Goal: Information Seeking & Learning: Check status

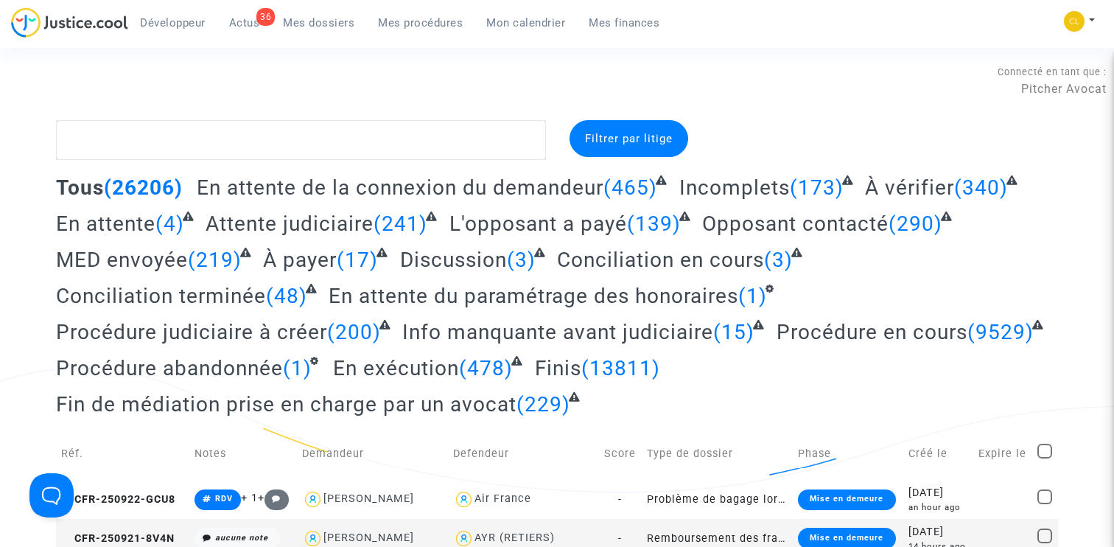
click at [376, 18] on link "Mes procédures" at bounding box center [420, 23] width 108 height 22
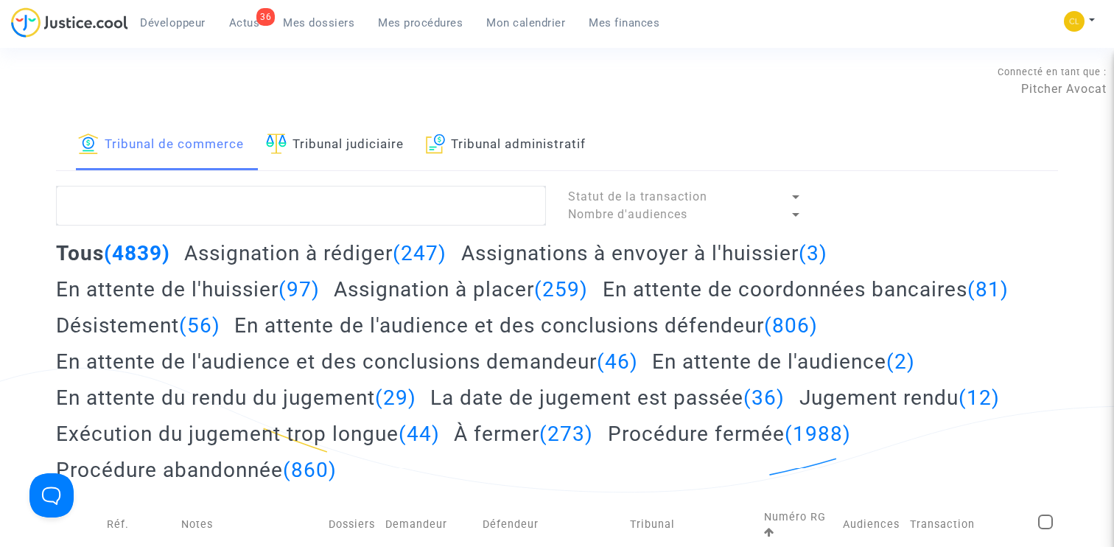
click at [399, 293] on h2 "Assignation à placer (259)" at bounding box center [461, 289] width 254 height 26
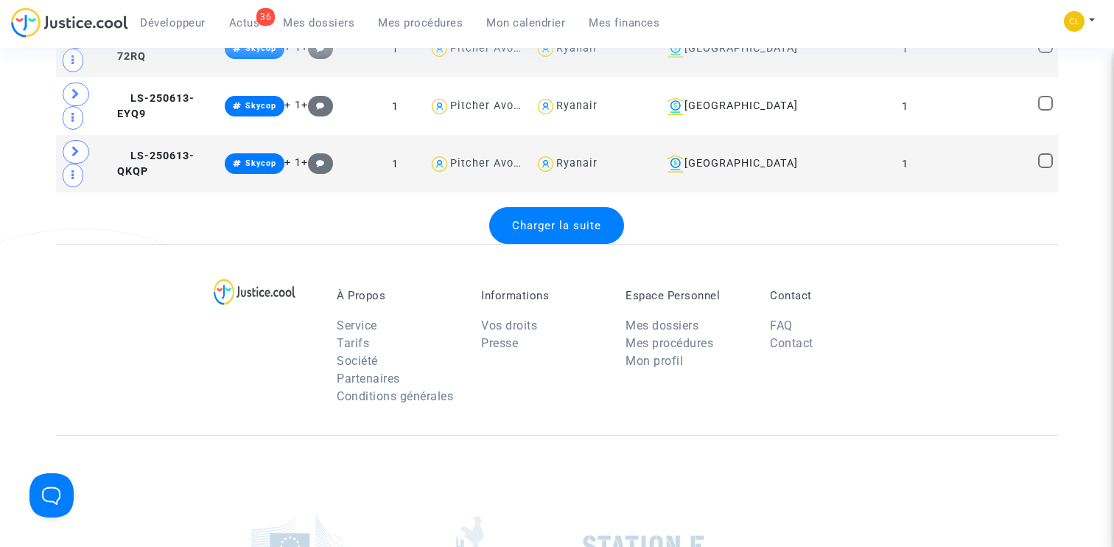
scroll to position [3231, 0]
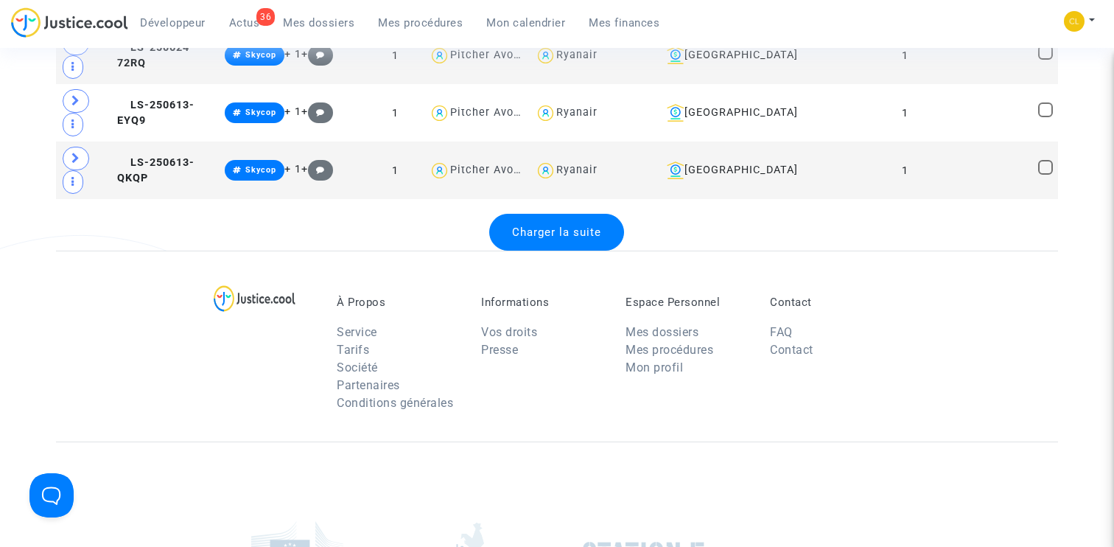
click at [549, 240] on div "Charger la suite" at bounding box center [556, 232] width 135 height 37
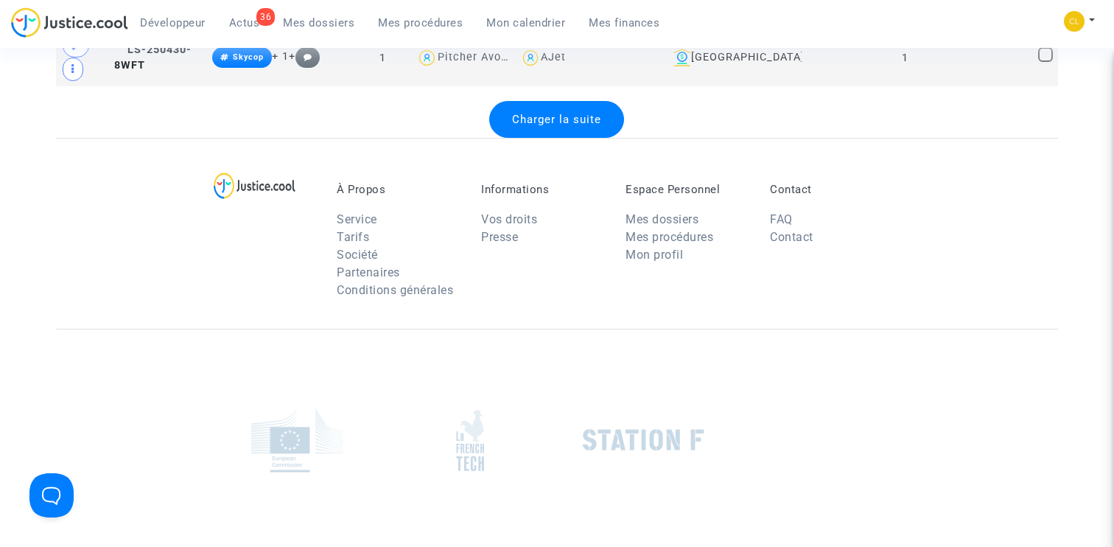
scroll to position [6062, 0]
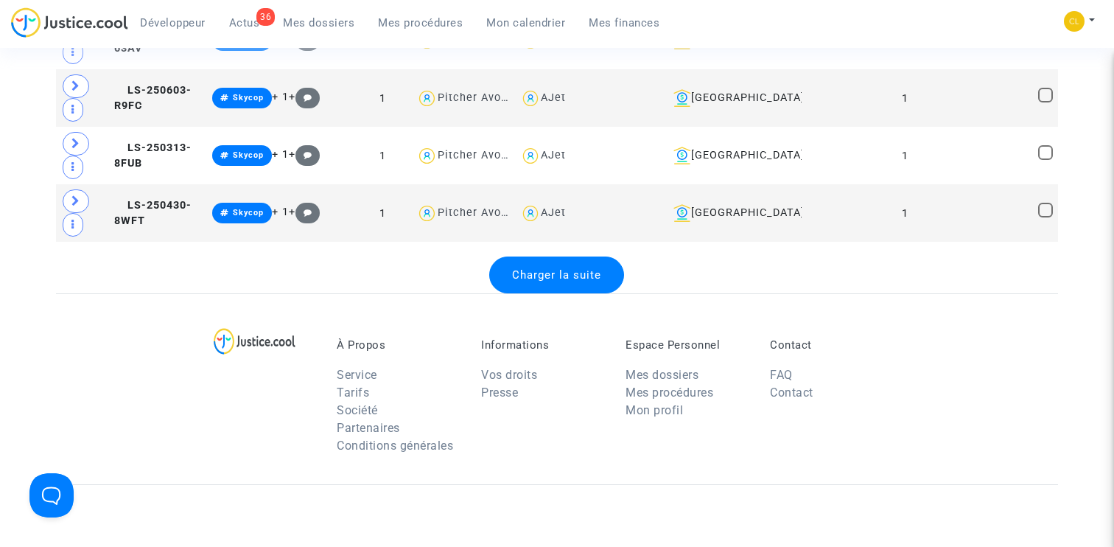
click at [552, 273] on span "Charger la suite" at bounding box center [556, 274] width 89 height 13
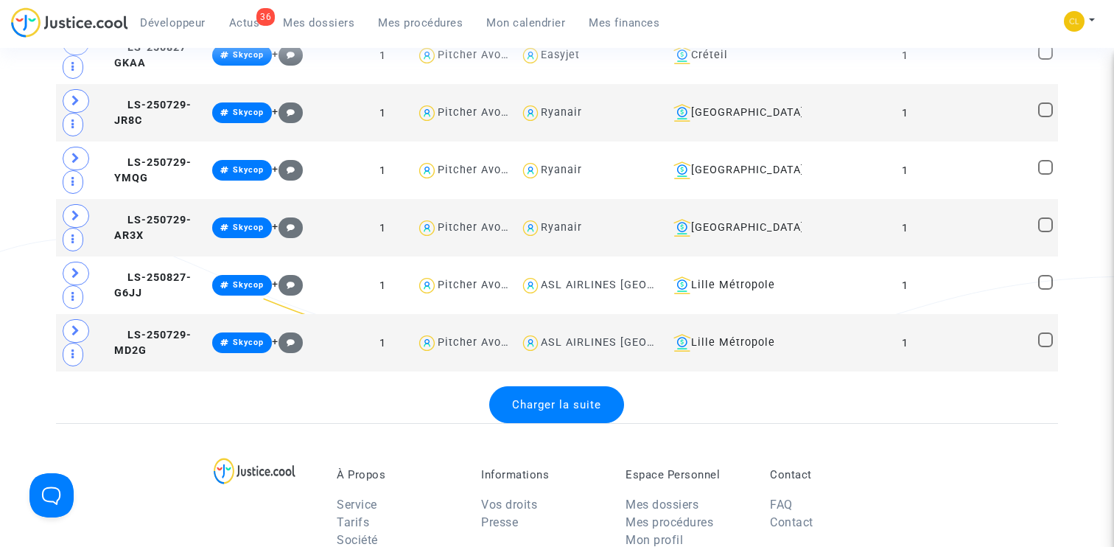
scroll to position [8822, 0]
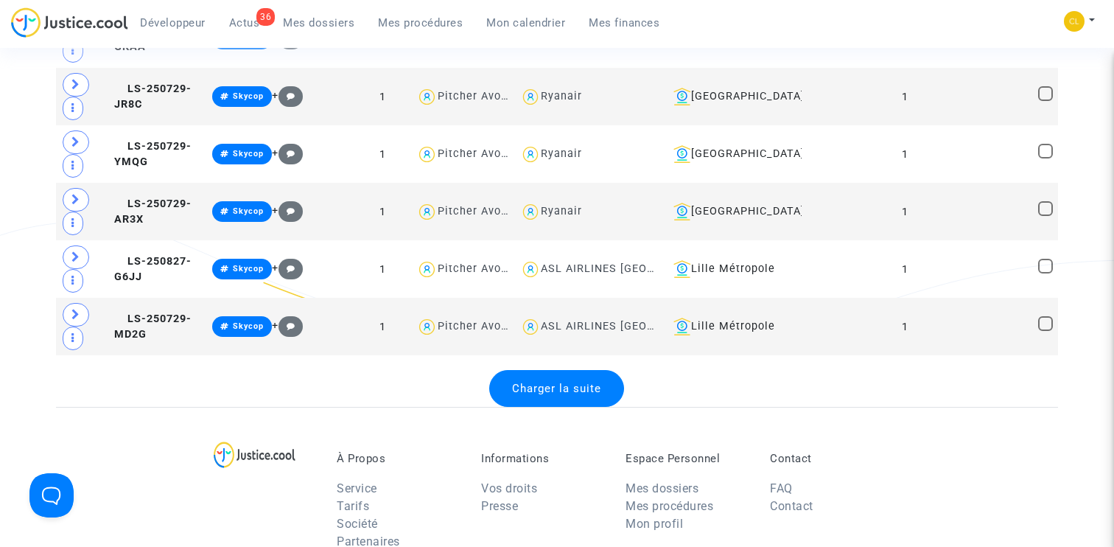
click at [555, 394] on div "Charger la suite" at bounding box center [556, 388] width 135 height 37
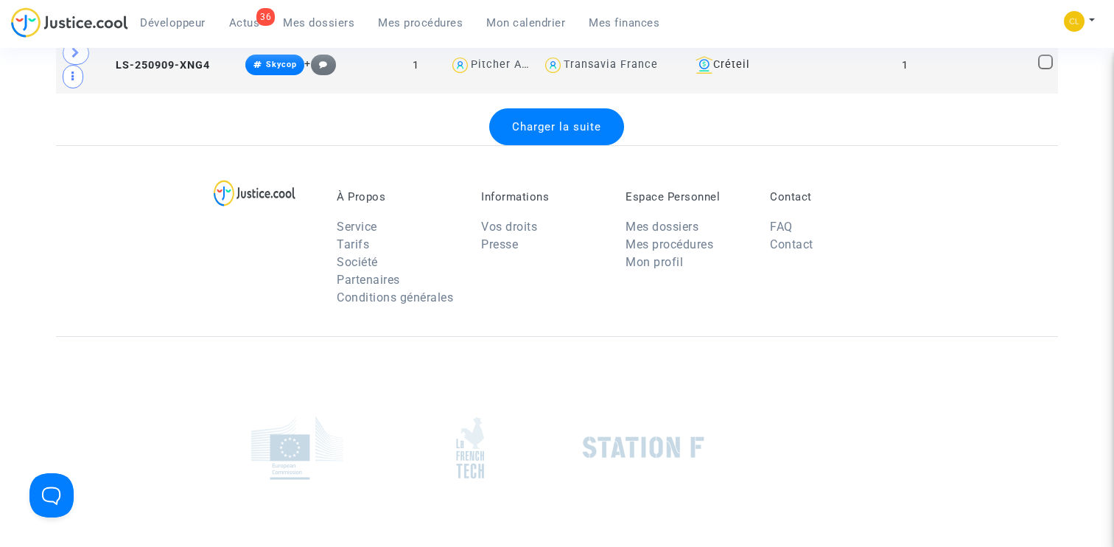
scroll to position [11750, 0]
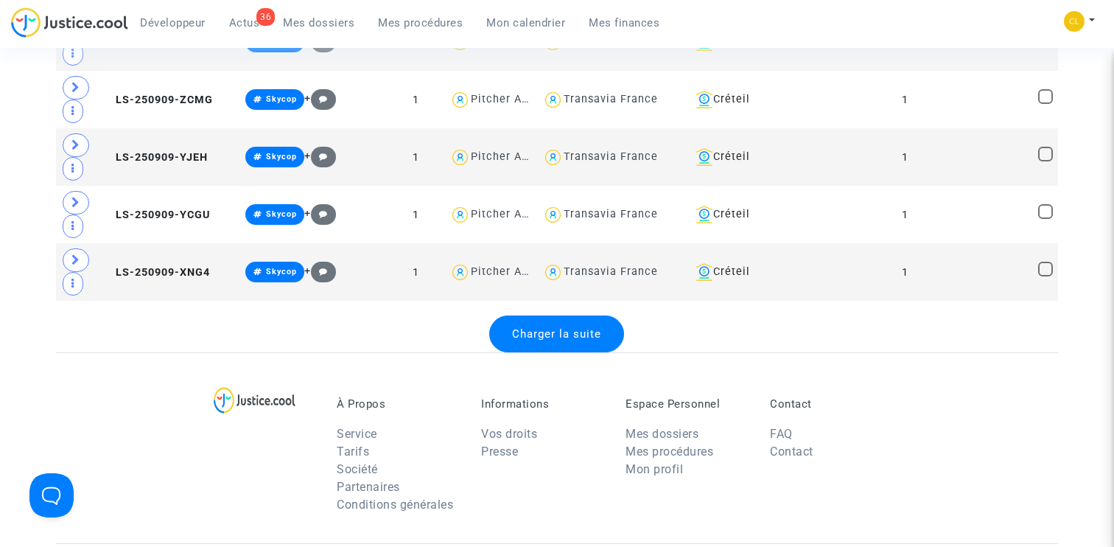
click at [556, 332] on span "Charger la suite" at bounding box center [556, 333] width 89 height 13
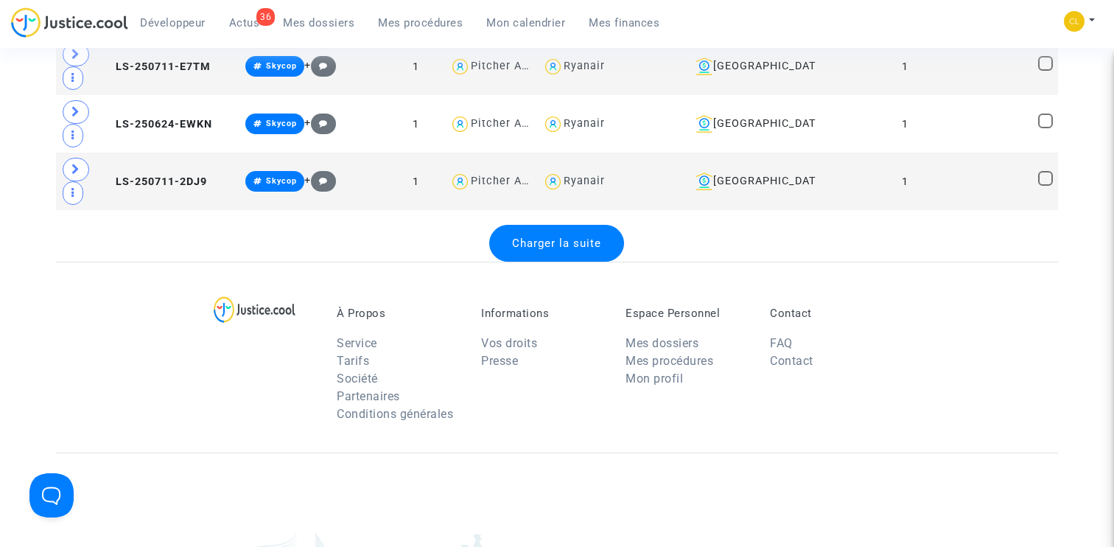
scroll to position [14704, 0]
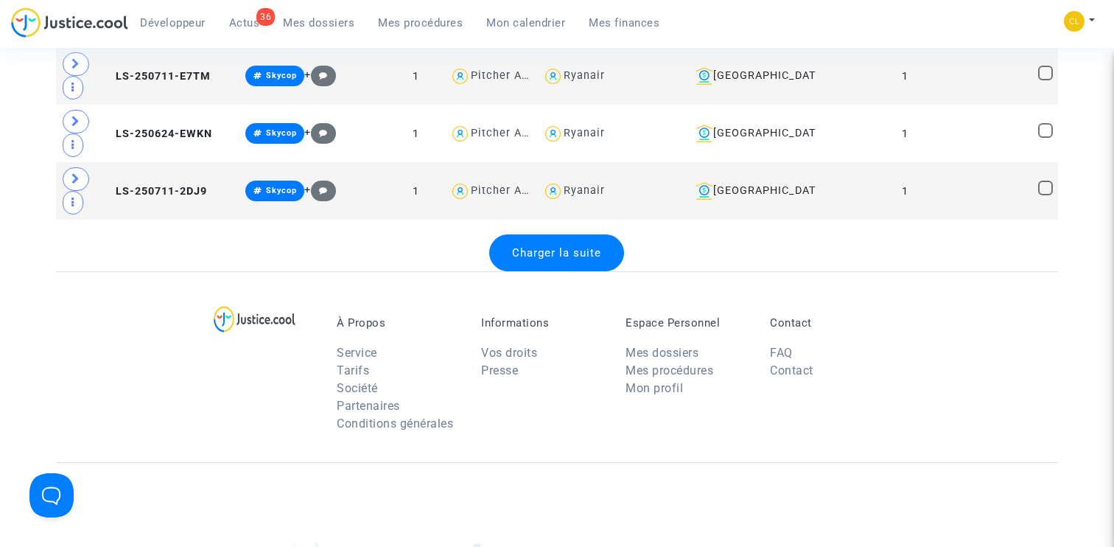
click at [557, 251] on span "Charger la suite" at bounding box center [556, 252] width 89 height 13
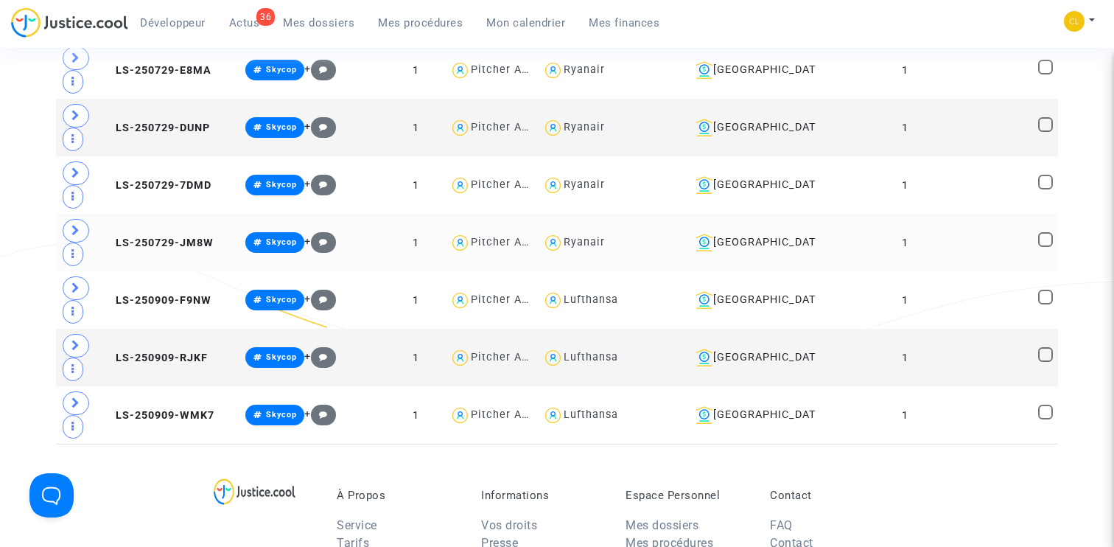
scroll to position [14449, 0]
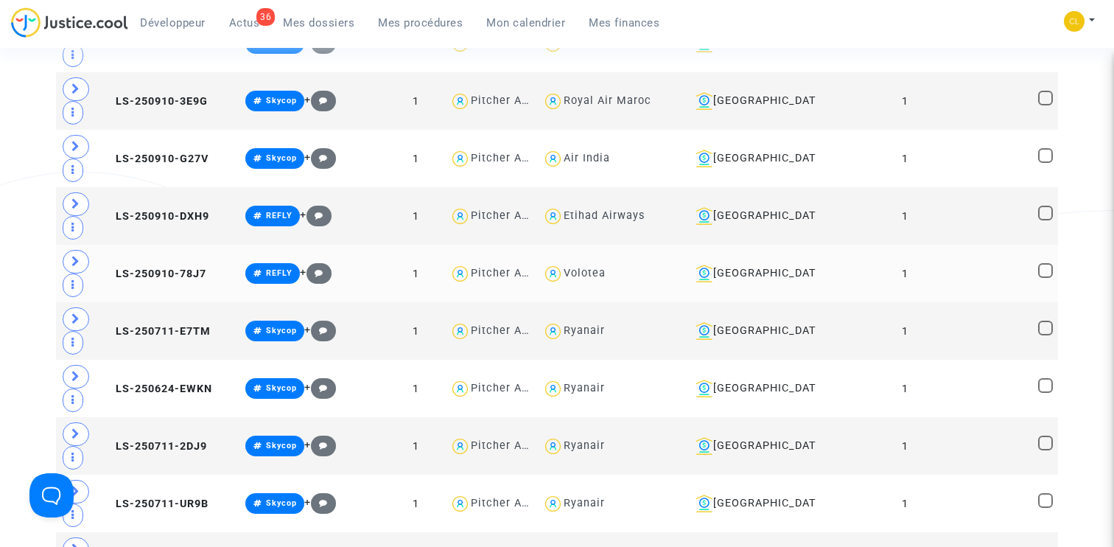
click at [169, 256] on td "LS-250910-78J7" at bounding box center [168, 273] width 142 height 57
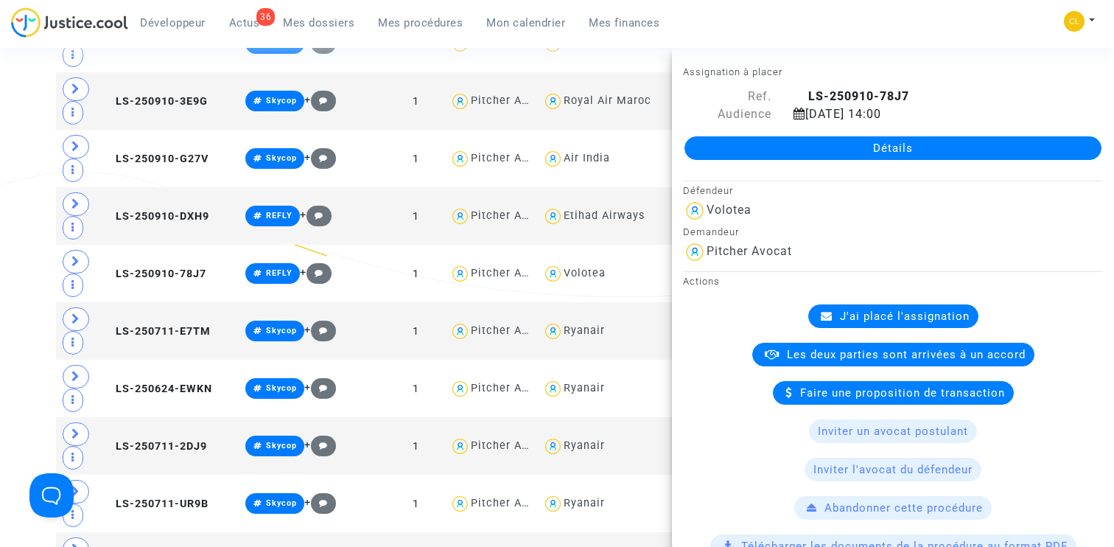
scroll to position [833, 0]
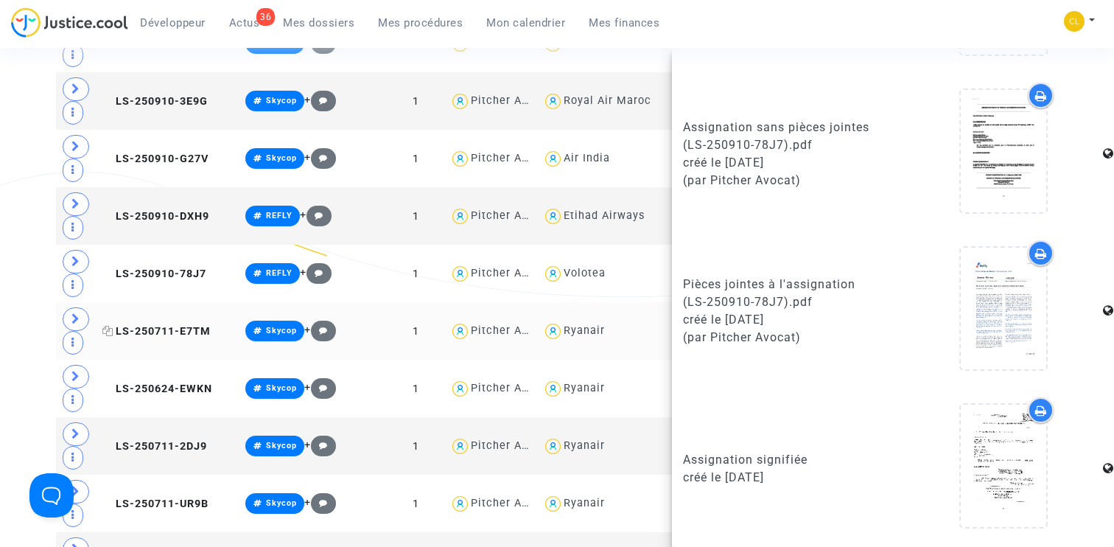
click at [169, 325] on span "LS-250711-E7TM" at bounding box center [156, 331] width 108 height 13
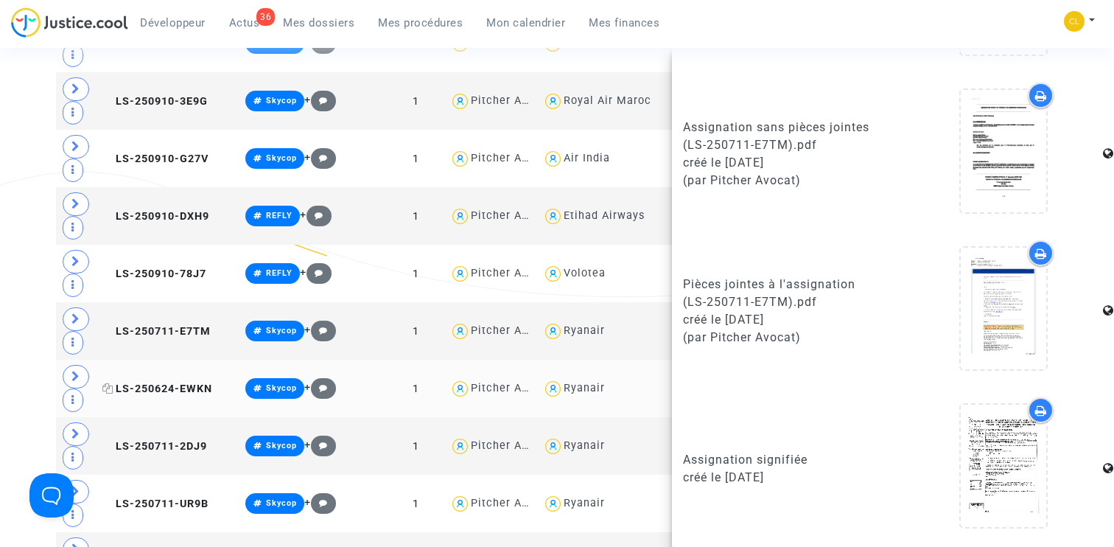
click at [162, 382] on span "LS-250624-EWKN" at bounding box center [157, 388] width 110 height 13
click at [139, 443] on span "LS-250711-2DJ9" at bounding box center [154, 446] width 105 height 13
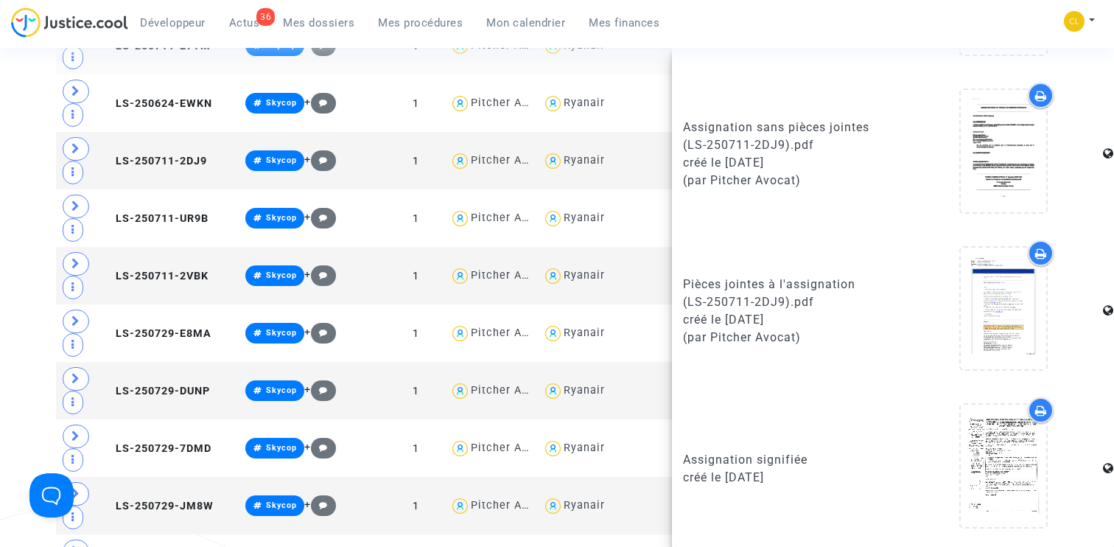
scroll to position [14771, 0]
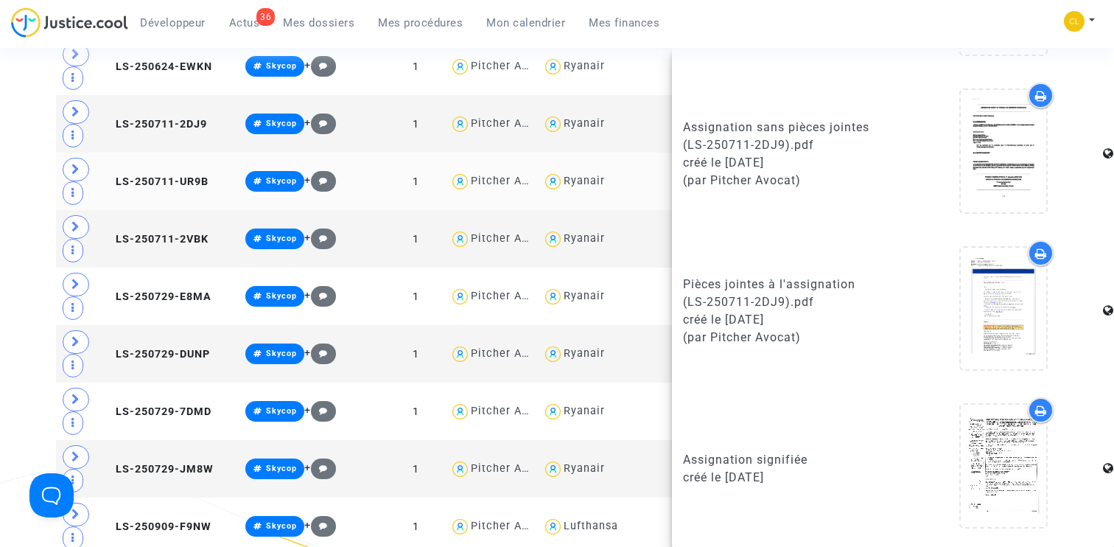
click at [148, 180] on td "LS-250711-UR9B" at bounding box center [168, 181] width 142 height 57
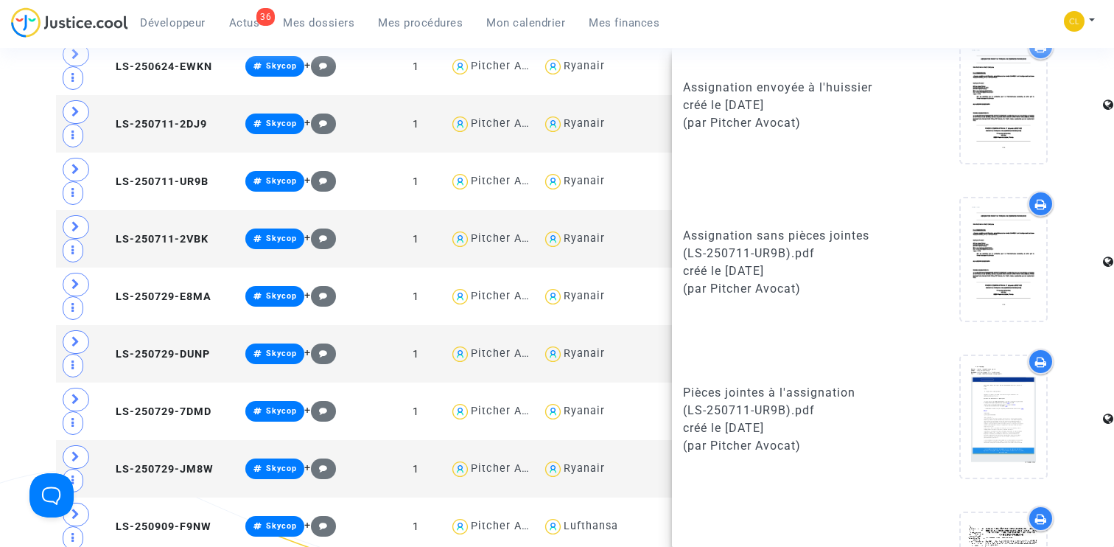
scroll to position [833, 0]
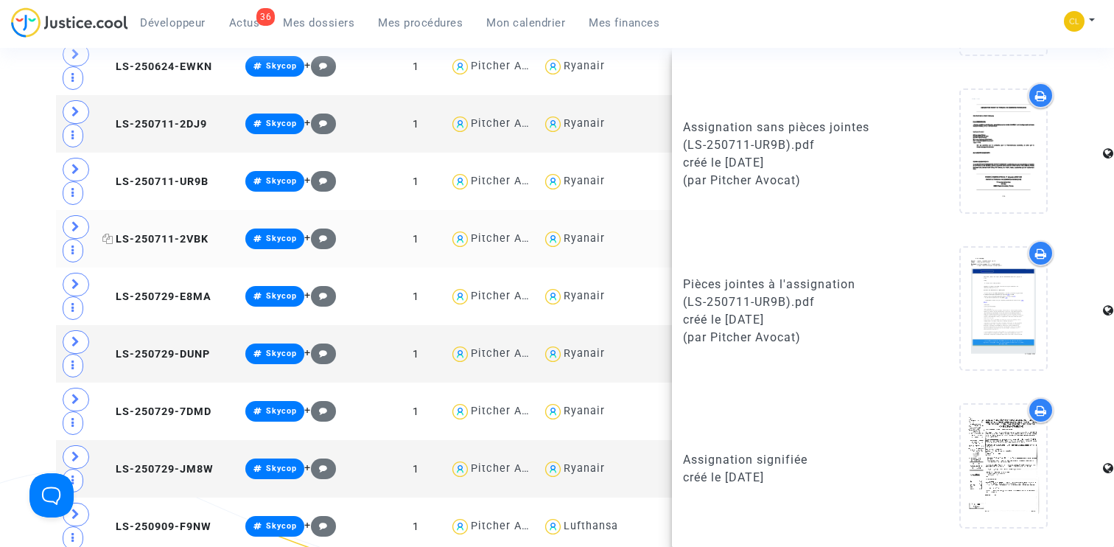
click at [149, 234] on span "LS-250711-2VBK" at bounding box center [155, 239] width 106 height 13
click at [148, 290] on span "LS-250729-E8MA" at bounding box center [156, 296] width 109 height 13
click at [144, 348] on span "LS-250729-DUNP" at bounding box center [156, 354] width 108 height 13
click at [155, 411] on td "LS-250729-7DMD" at bounding box center [168, 410] width 142 height 57
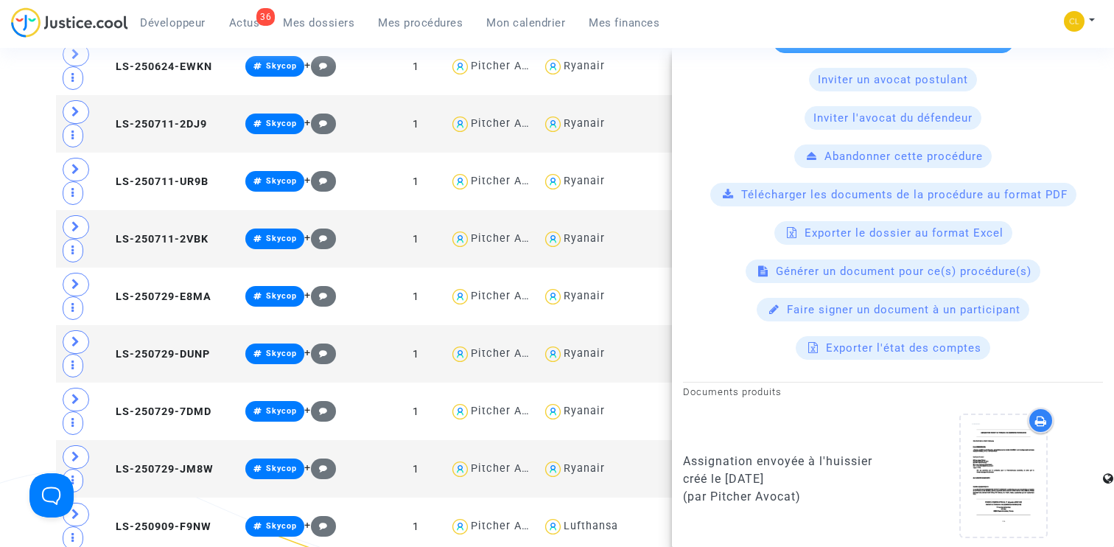
scroll to position [0, 0]
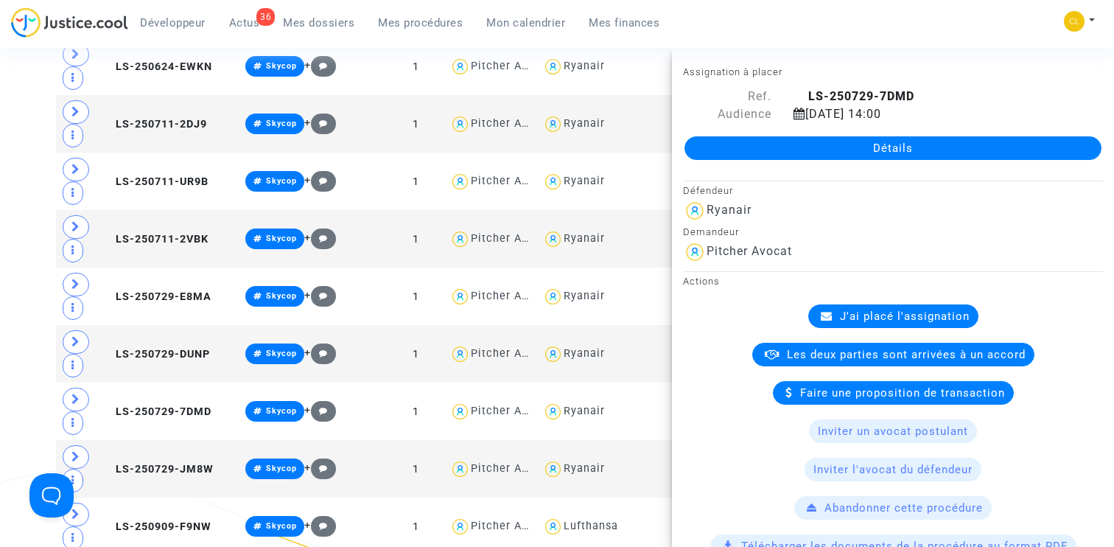
click at [894, 147] on link "Détails" at bounding box center [892, 148] width 417 height 24
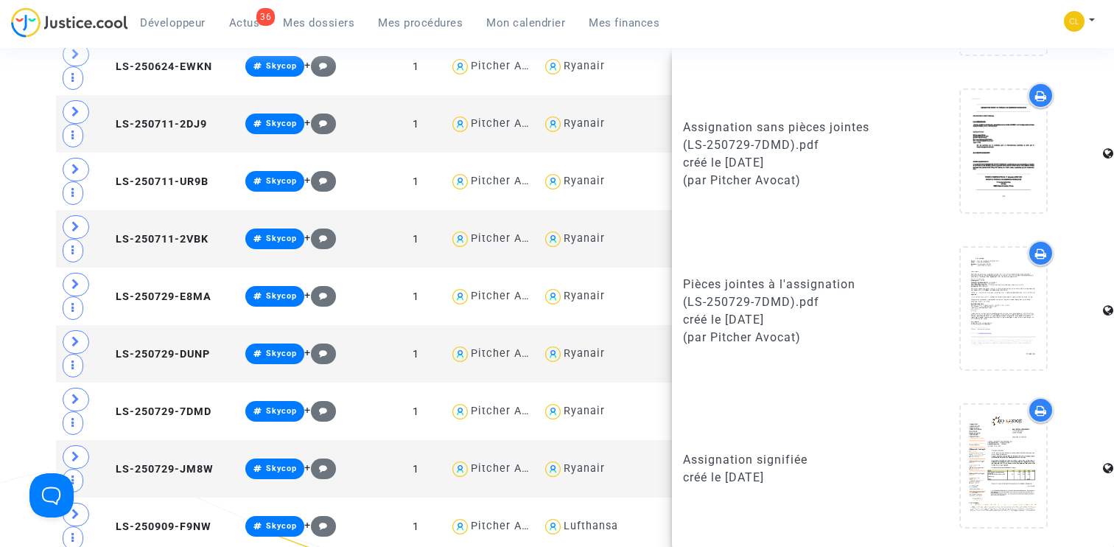
scroll to position [833, 0]
click at [140, 463] on span "LS-250729-JM8W" at bounding box center [157, 469] width 111 height 13
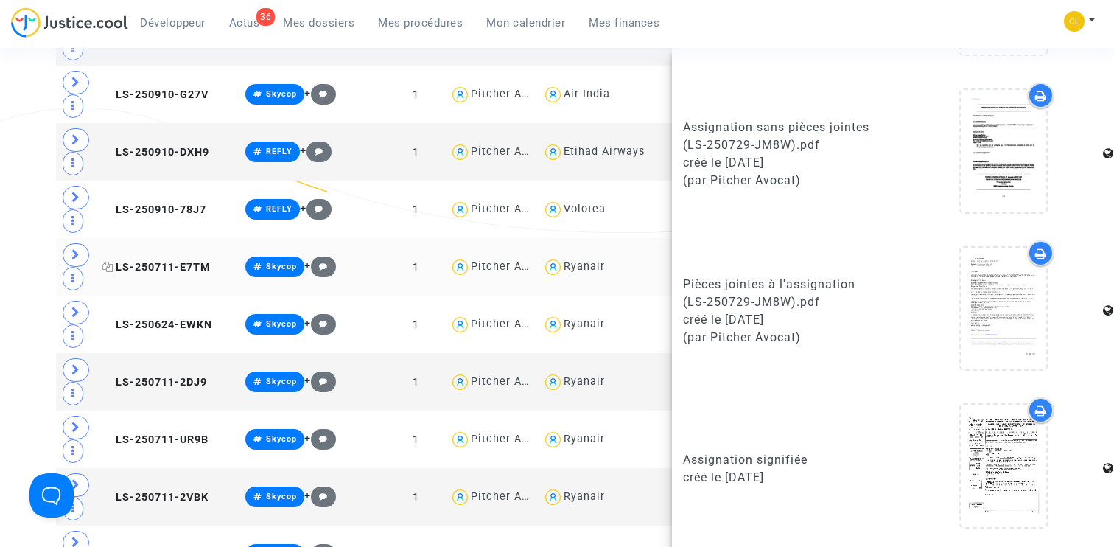
click at [165, 261] on span "LS-250711-E7TM" at bounding box center [156, 267] width 108 height 13
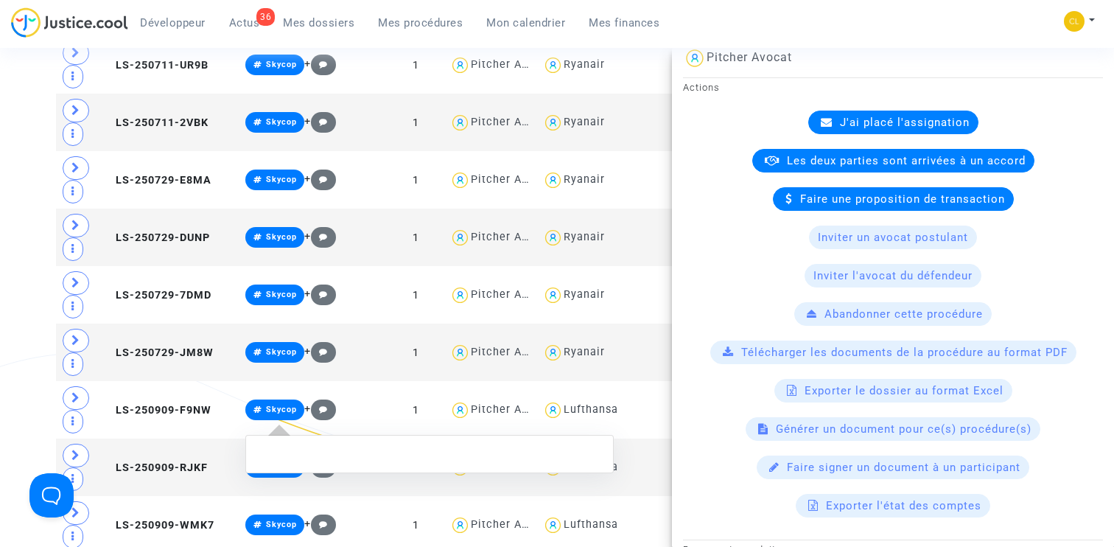
scroll to position [14900, 0]
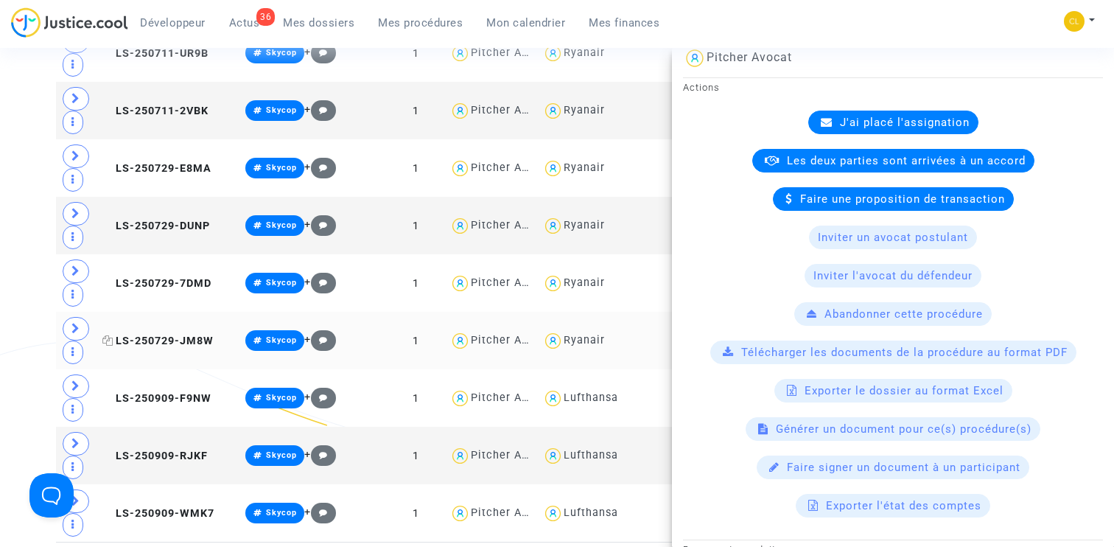
click at [143, 335] on span "LS-250729-JM8W" at bounding box center [157, 341] width 111 height 13
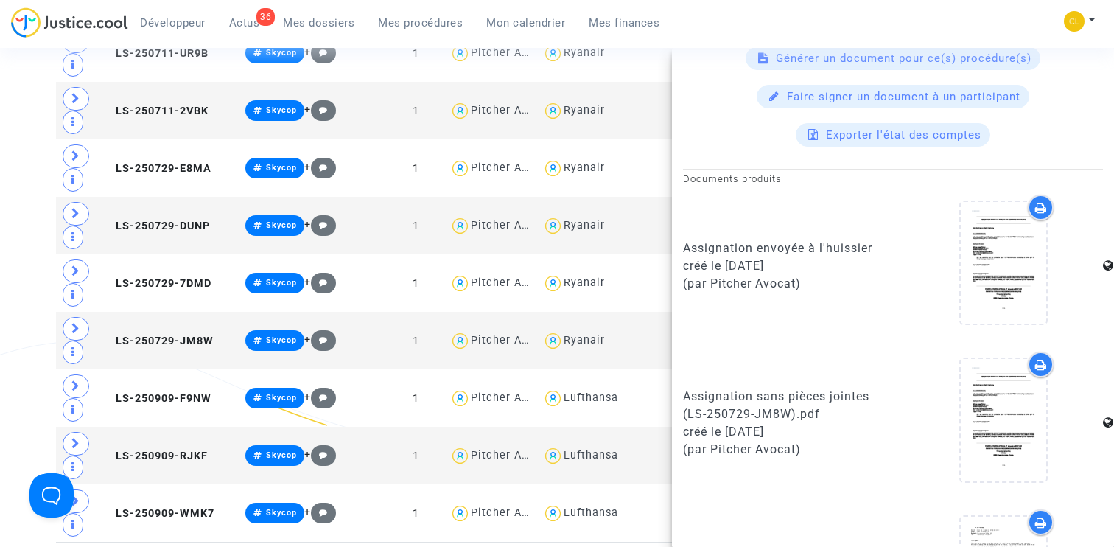
scroll to position [833, 0]
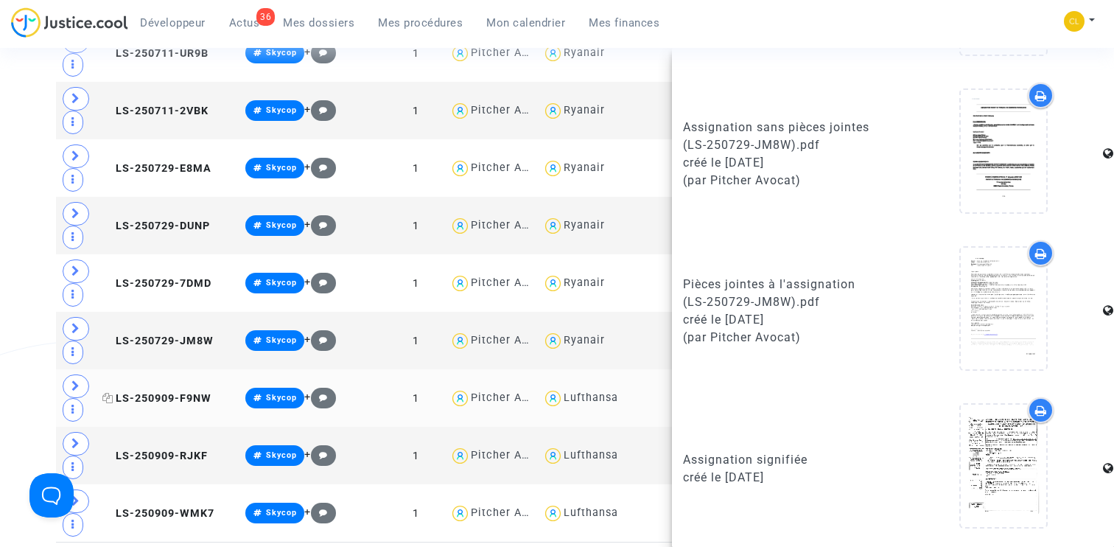
click at [155, 396] on span "LS-250909-F9NW" at bounding box center [156, 398] width 109 height 13
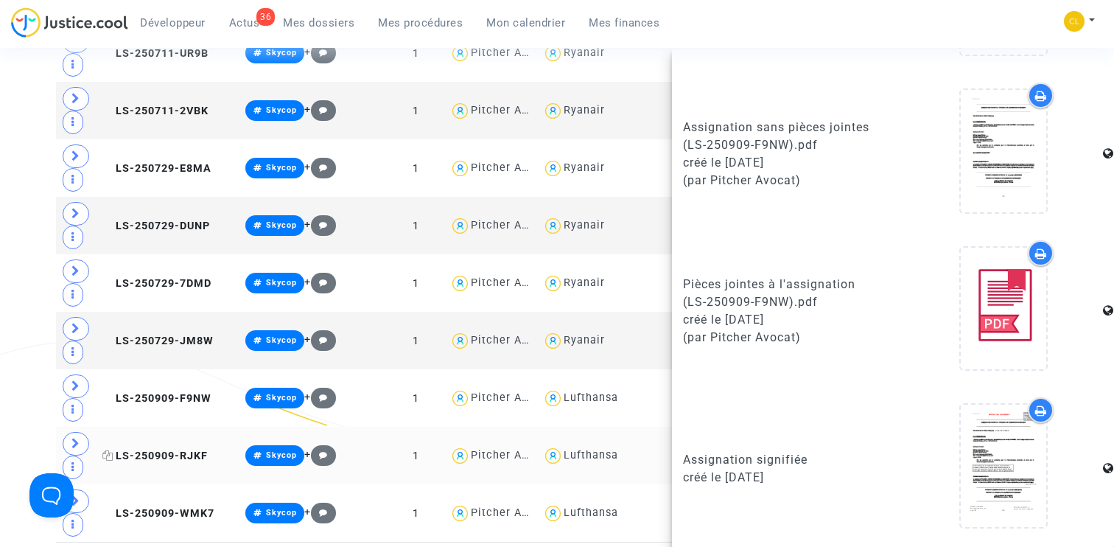
click at [153, 452] on span "LS-250909-RJKF" at bounding box center [154, 455] width 105 height 13
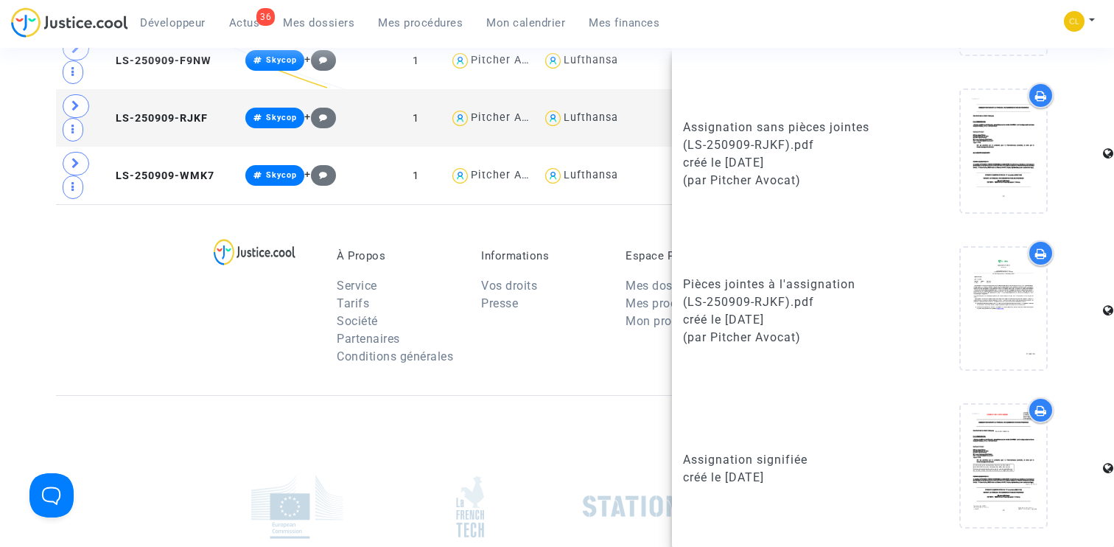
scroll to position [15249, 0]
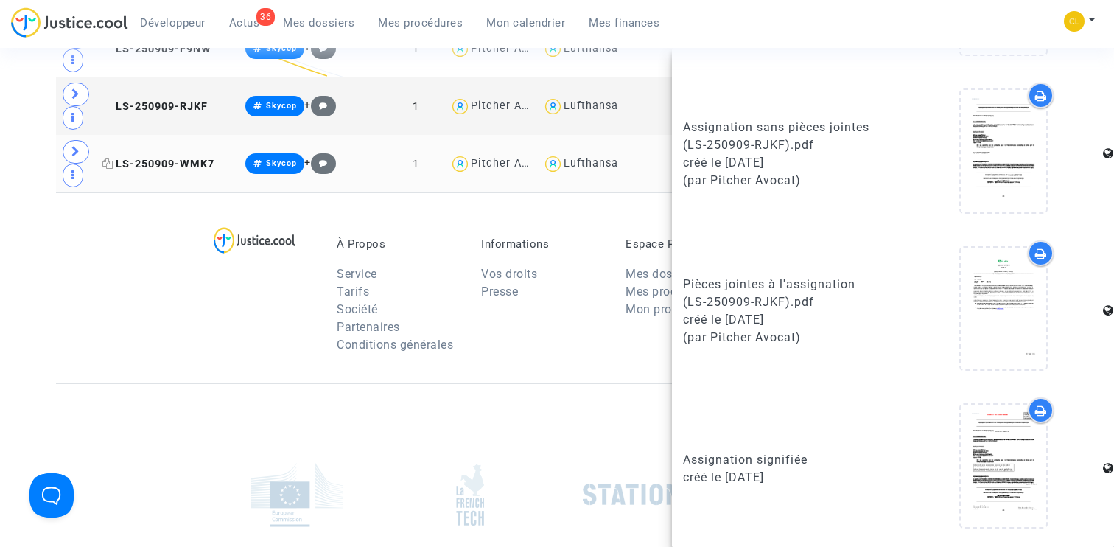
click at [155, 158] on span "LS-250909-WMK7" at bounding box center [158, 164] width 112 height 13
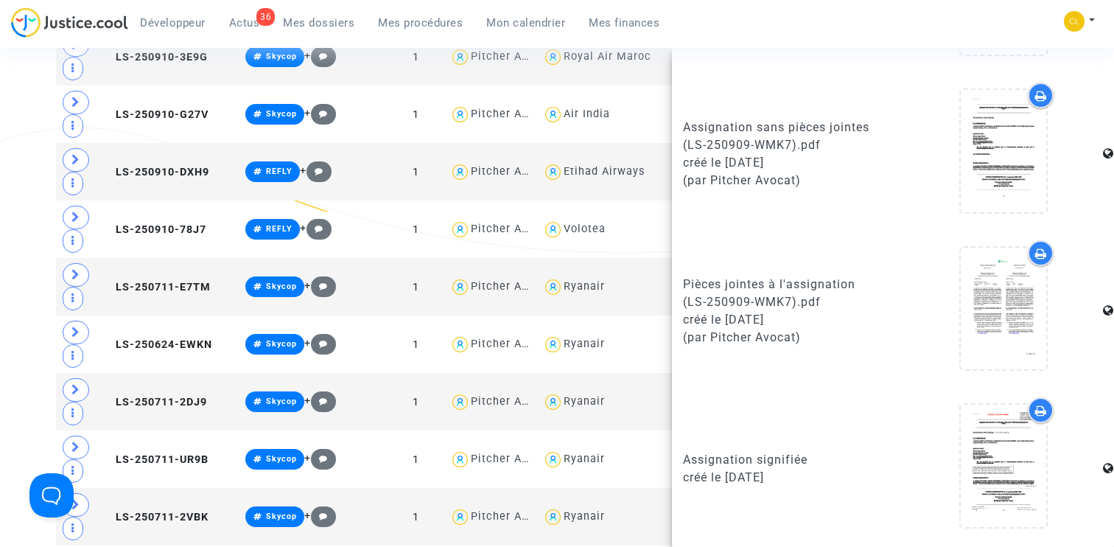
scroll to position [14435, 0]
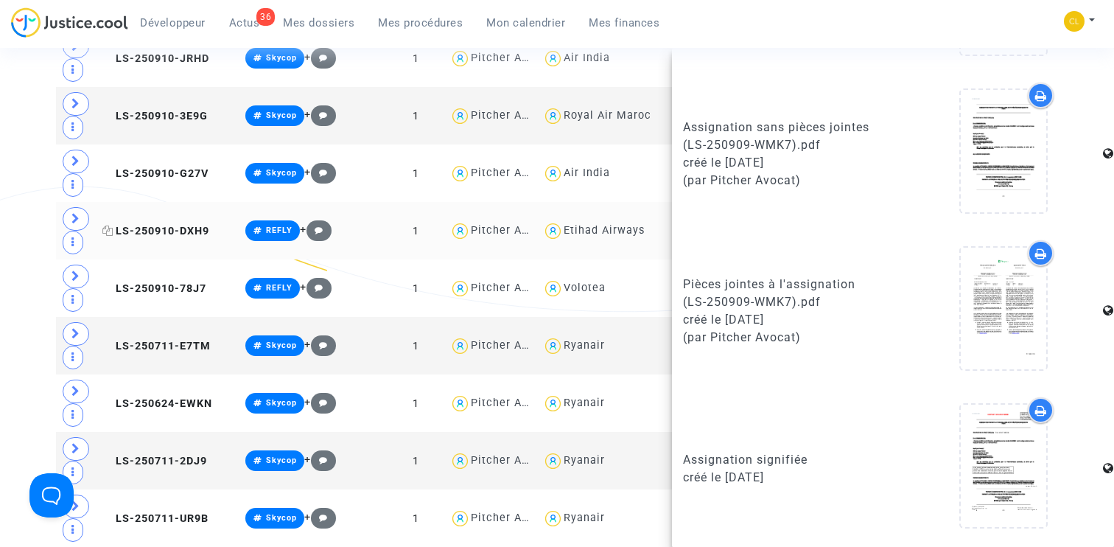
click at [160, 225] on span "LS-250910-DXH9" at bounding box center [155, 231] width 107 height 13
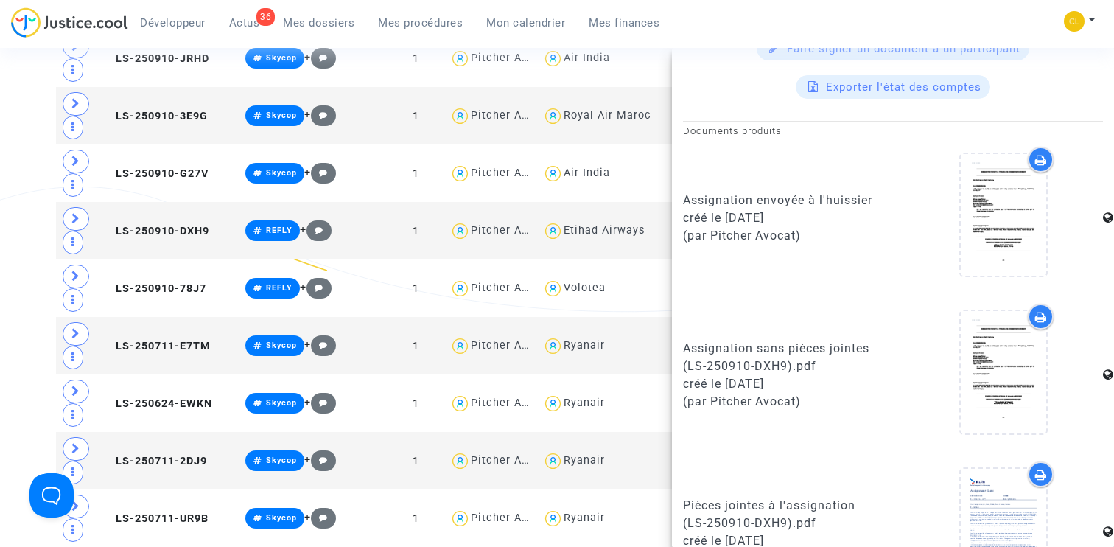
scroll to position [833, 0]
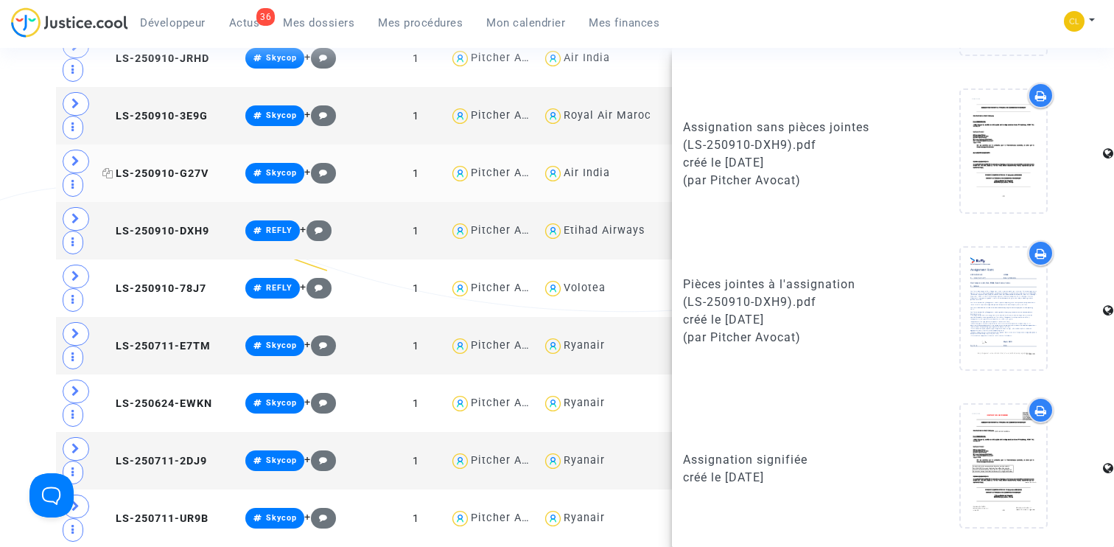
click at [153, 167] on span "LS-250910-G27V" at bounding box center [155, 173] width 106 height 13
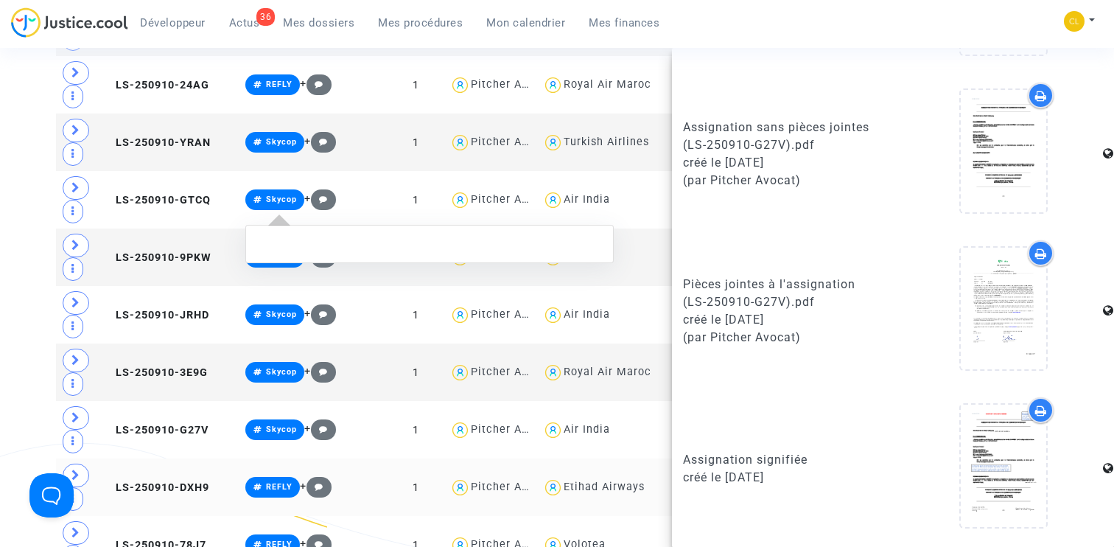
scroll to position [14168, 0]
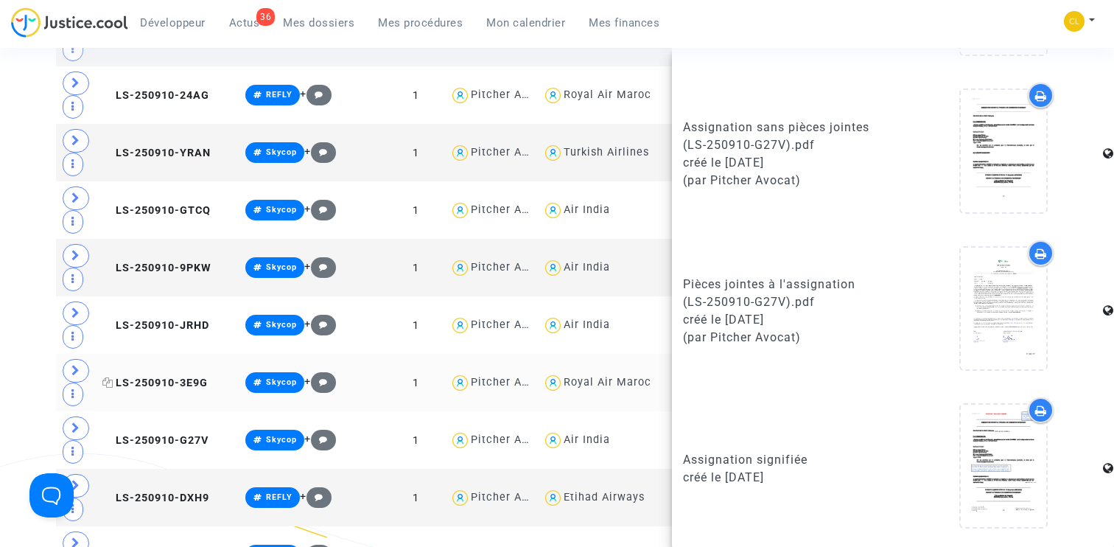
click at [150, 377] on span "LS-250910-3E9G" at bounding box center [154, 383] width 105 height 13
click at [141, 319] on span "LS-250910-JRHD" at bounding box center [155, 325] width 107 height 13
click at [163, 250] on td "LS-250910-9PKW" at bounding box center [168, 267] width 142 height 57
click at [161, 204] on span "LS-250910-GTCQ" at bounding box center [156, 210] width 108 height 13
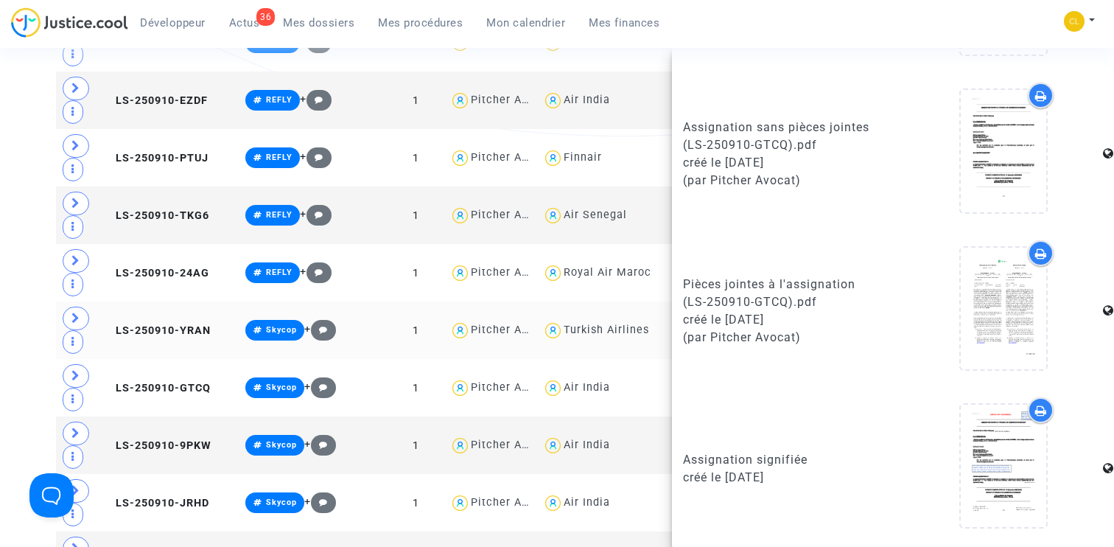
click at [147, 315] on td "LS-250910-YRAN" at bounding box center [168, 329] width 142 height 57
click at [113, 267] on icon at bounding box center [107, 272] width 11 height 10
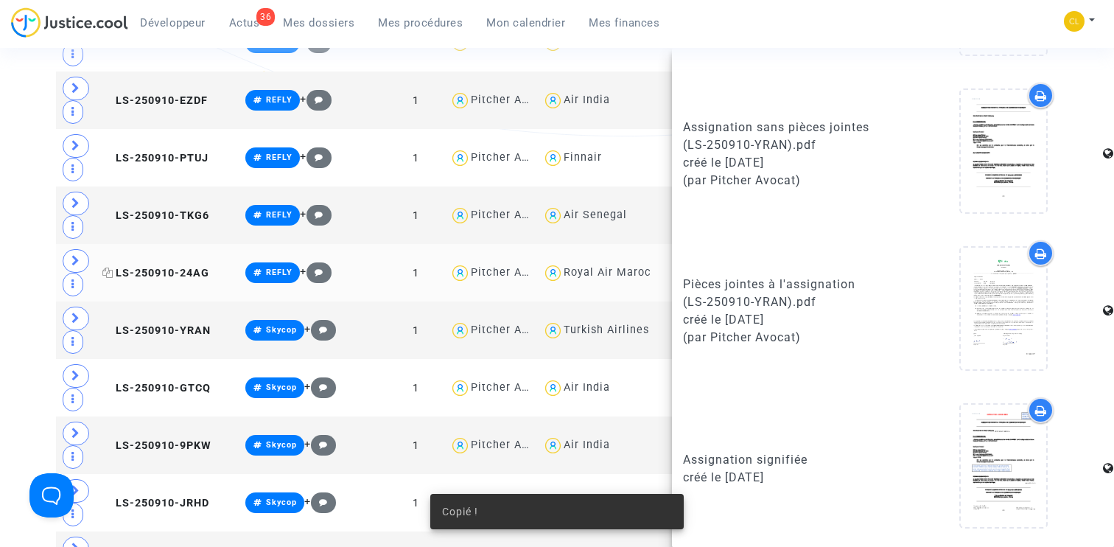
click at [162, 267] on span "LS-250910-24AG" at bounding box center [155, 273] width 107 height 13
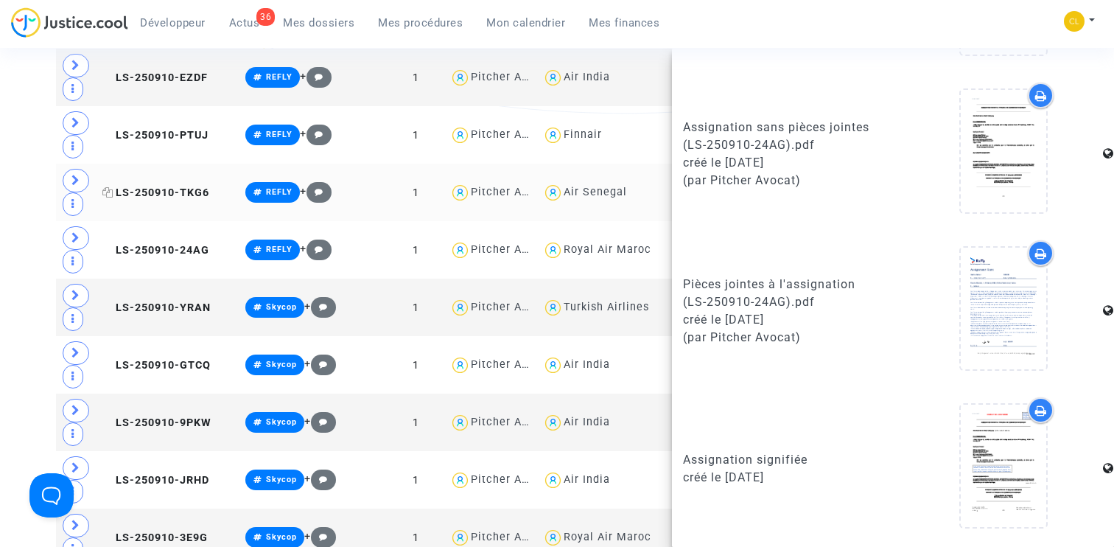
click at [160, 186] on span "LS-250910-TKG6" at bounding box center [155, 192] width 107 height 13
click at [178, 129] on span "LS-250910-PTUJ" at bounding box center [155, 135] width 106 height 13
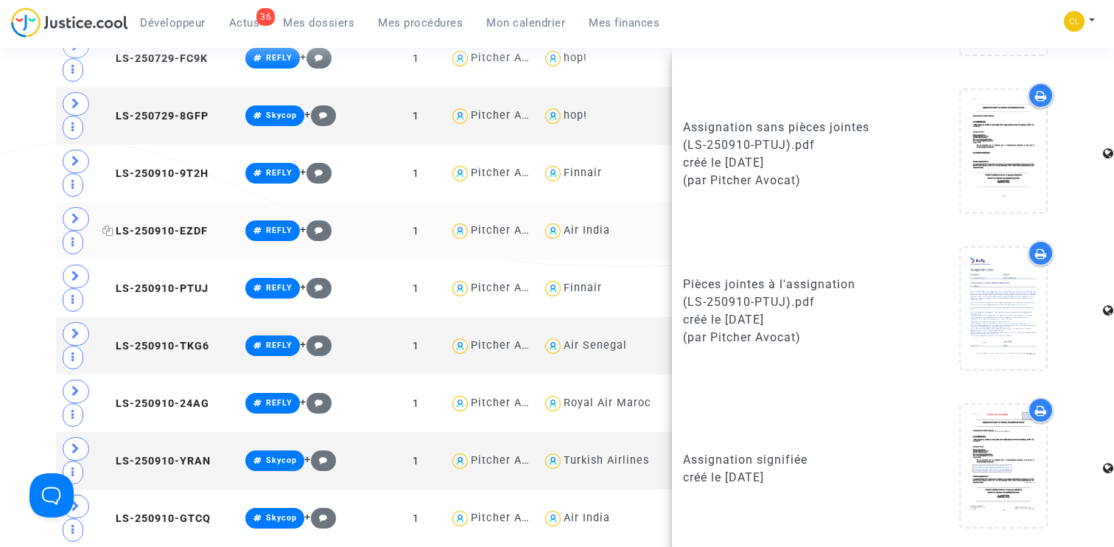
click at [161, 225] on span "LS-250910-EZDF" at bounding box center [154, 231] width 105 height 13
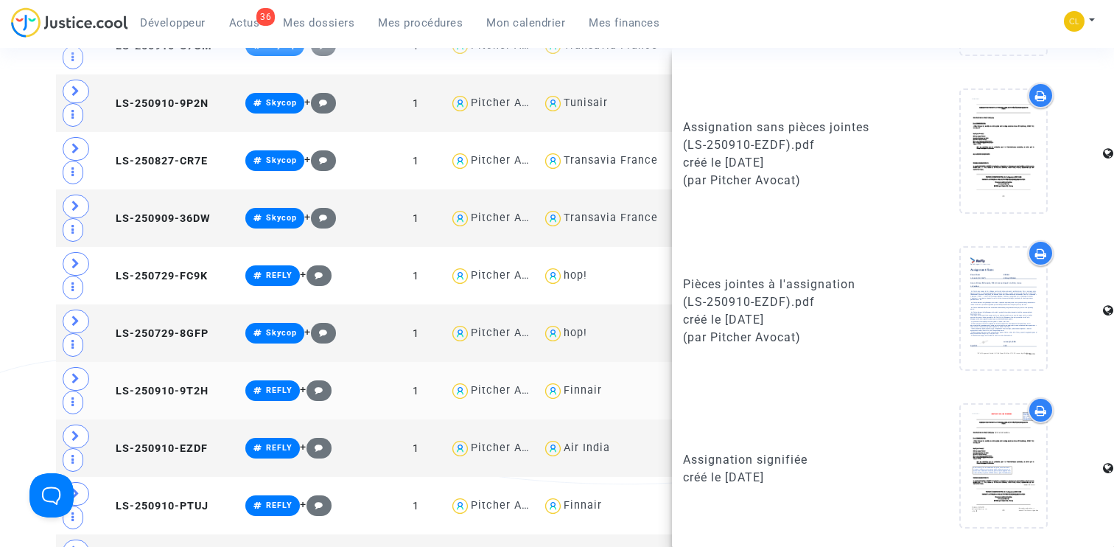
click at [148, 374] on td "LS-250910-9T2H" at bounding box center [168, 390] width 142 height 57
click at [155, 327] on span "LS-250729-8GFP" at bounding box center [155, 333] width 106 height 13
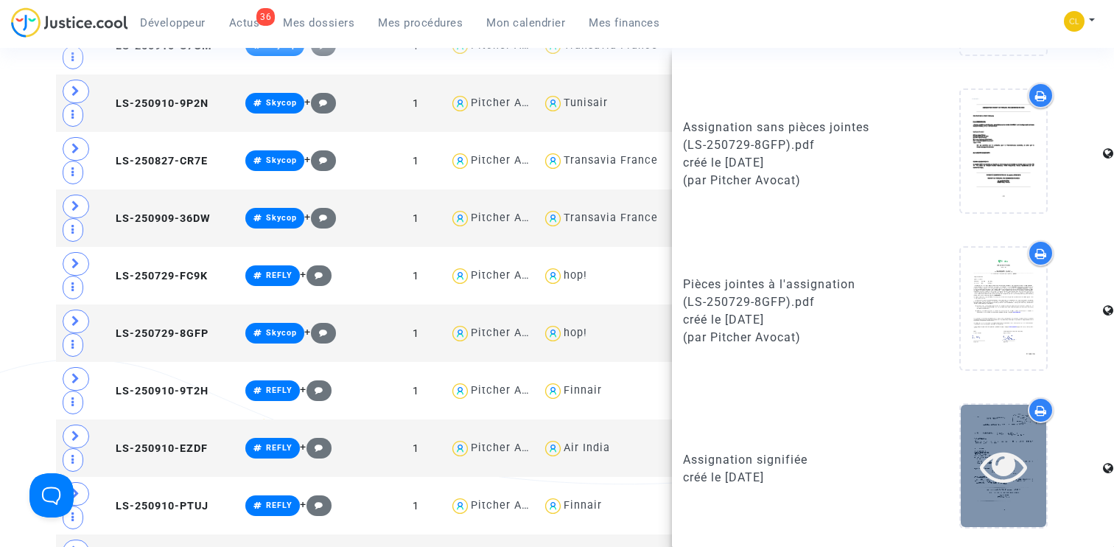
click at [1001, 464] on icon at bounding box center [1004, 465] width 48 height 47
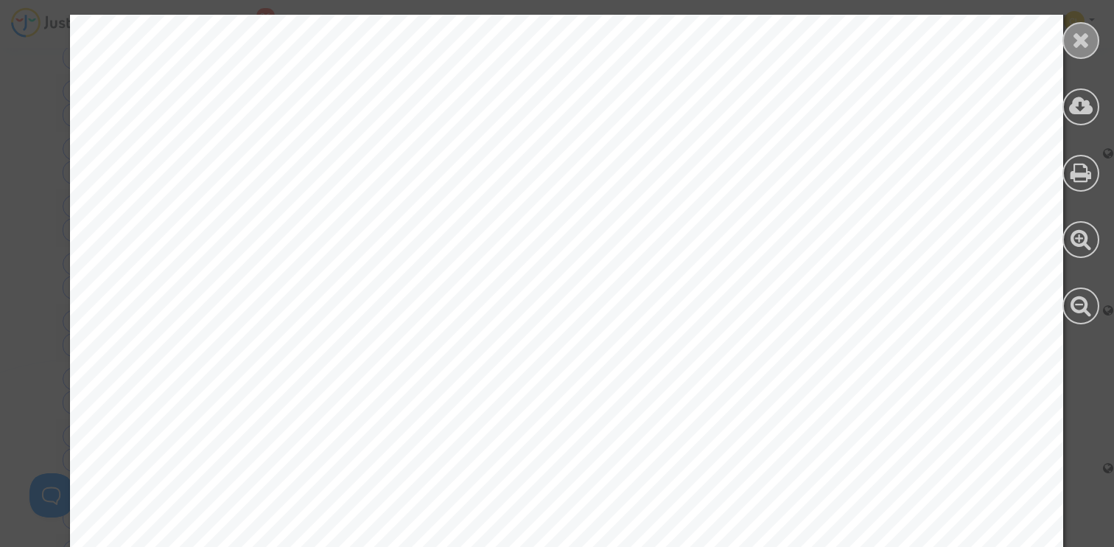
click at [1076, 44] on icon at bounding box center [1081, 40] width 18 height 22
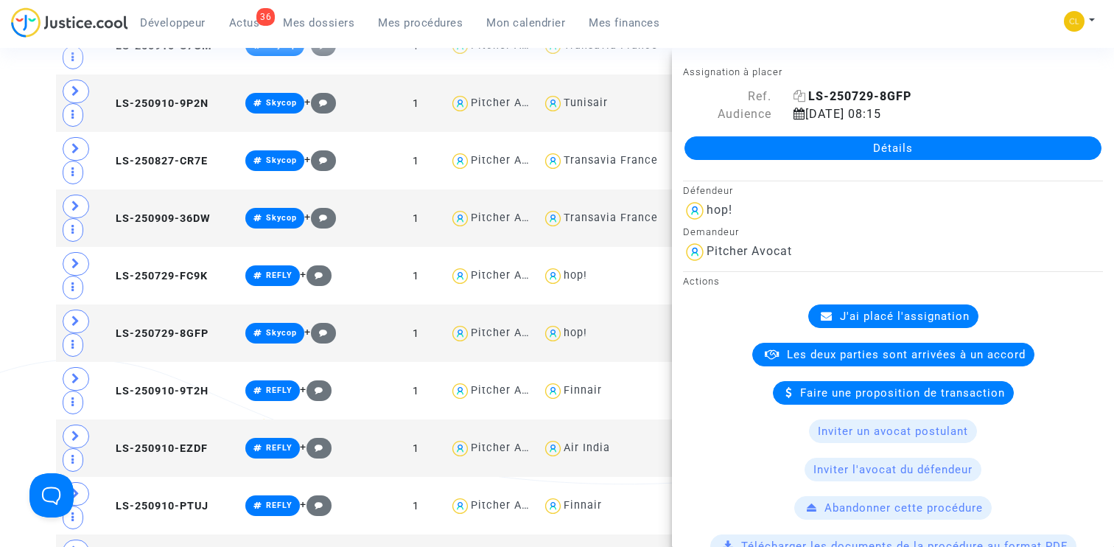
click at [844, 91] on b "LS-250729-8GFP" at bounding box center [859, 96] width 103 height 14
copy b "LS-250729-8GFP"
click at [157, 270] on span "LS-250729-FC9K" at bounding box center [154, 276] width 105 height 13
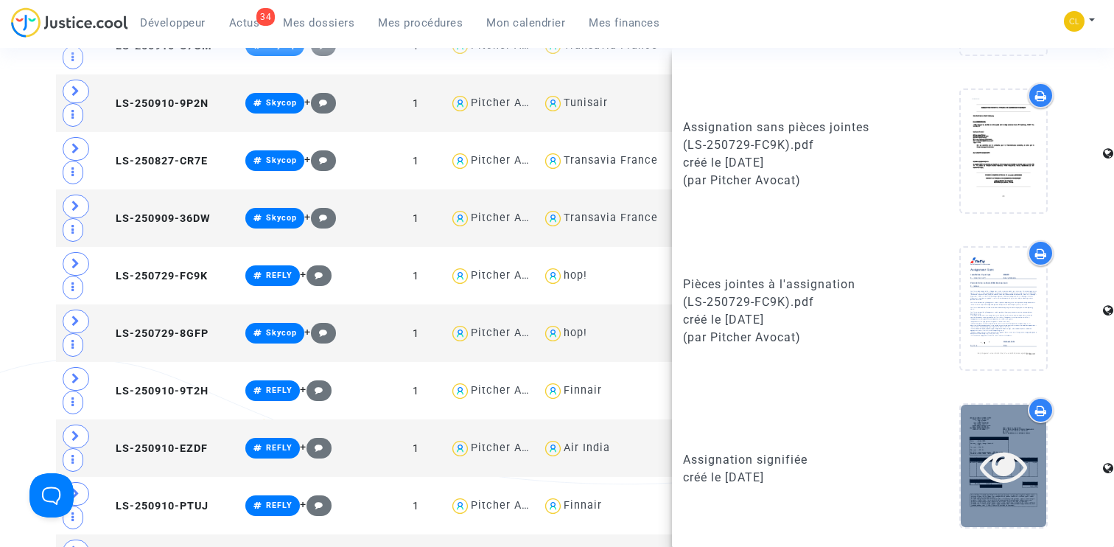
click at [999, 456] on icon at bounding box center [1004, 465] width 48 height 47
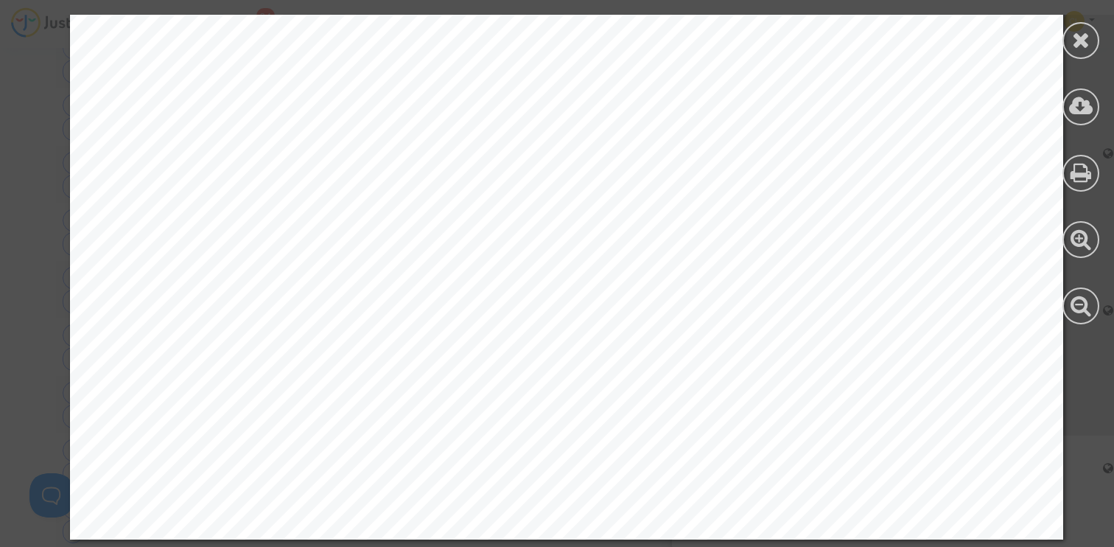
scroll to position [14413, 0]
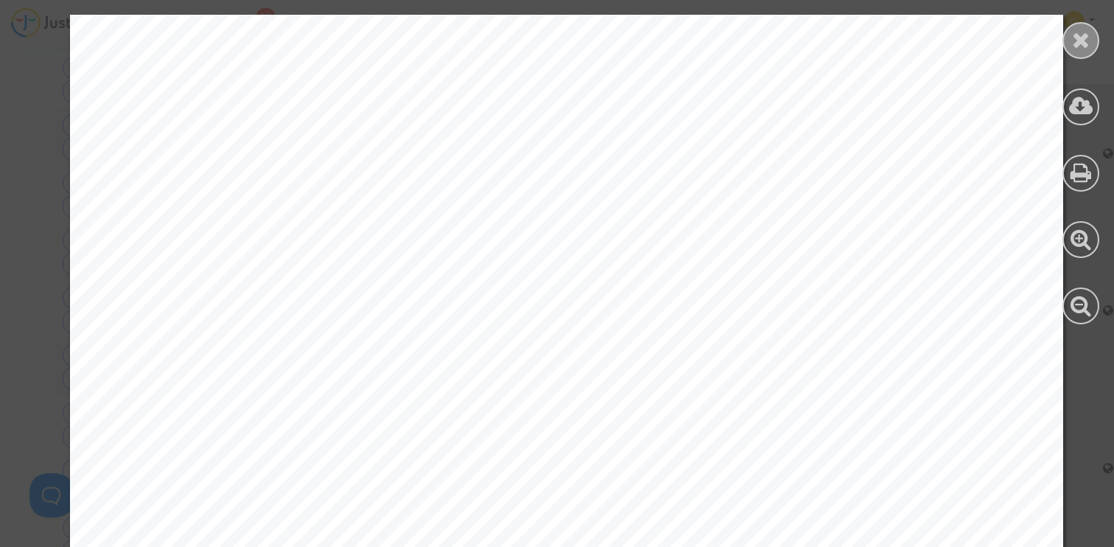
click at [1087, 39] on icon at bounding box center [1081, 40] width 18 height 22
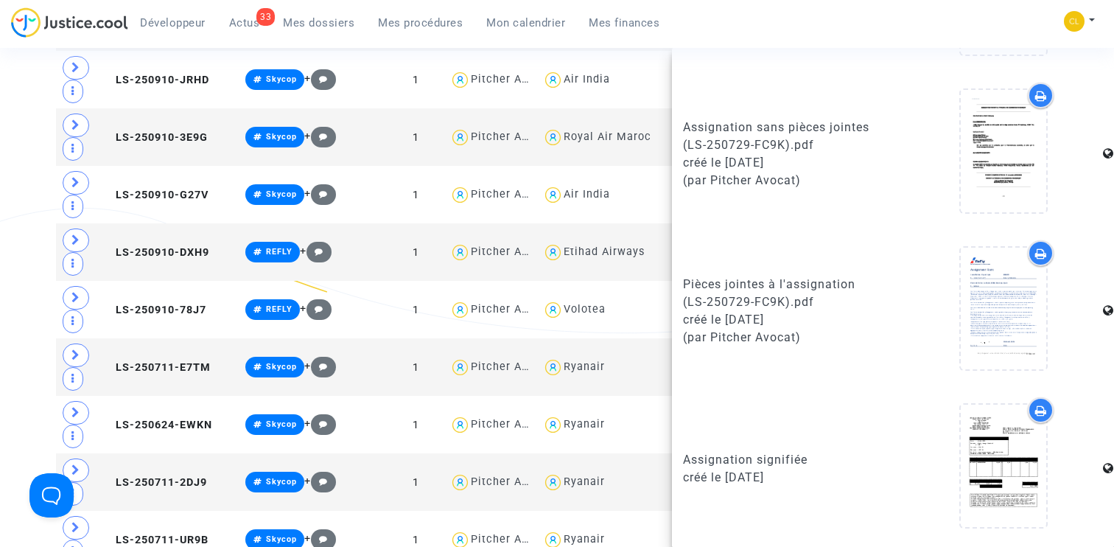
scroll to position [0, 0]
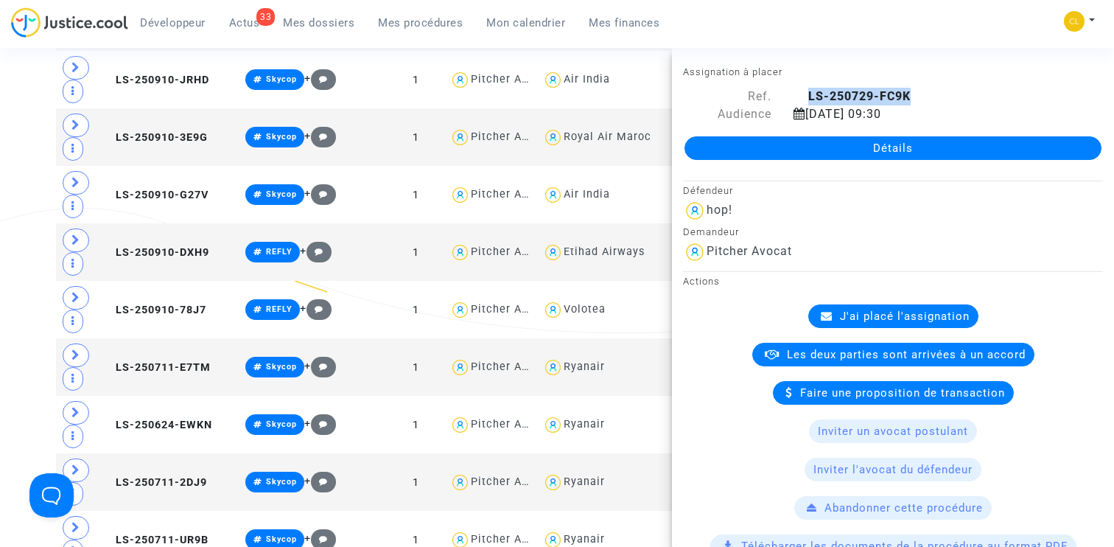
drag, startPoint x: 810, startPoint y: 92, endPoint x: 995, endPoint y: 94, distance: 184.2
click at [995, 94] on div "LS-250729-FC9K" at bounding box center [948, 97] width 332 height 18
copy b "LS-250729-FC9K"
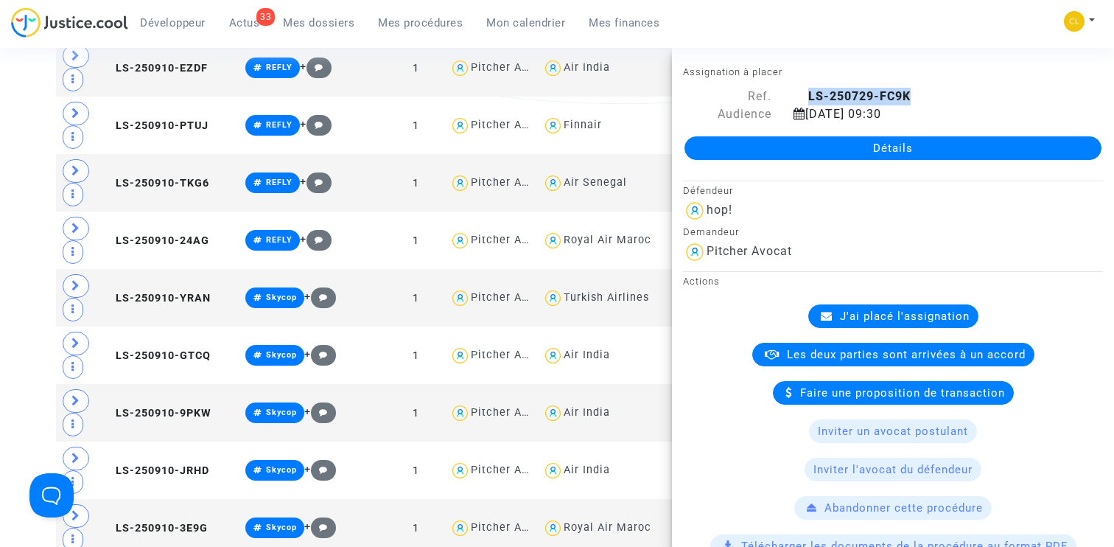
scroll to position [14024, 0]
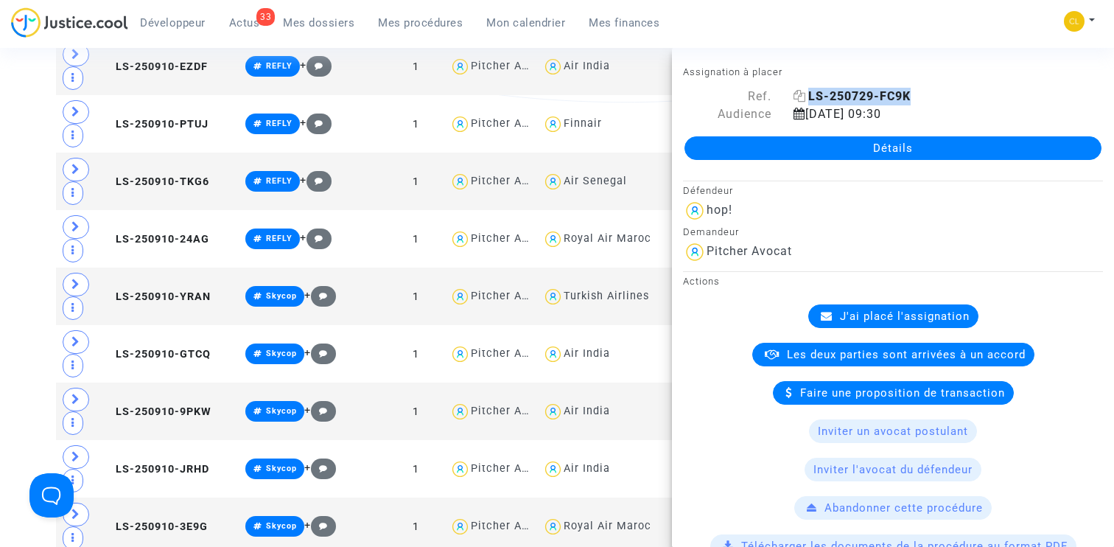
click at [830, 91] on b "LS-250729-FC9K" at bounding box center [859, 96] width 102 height 14
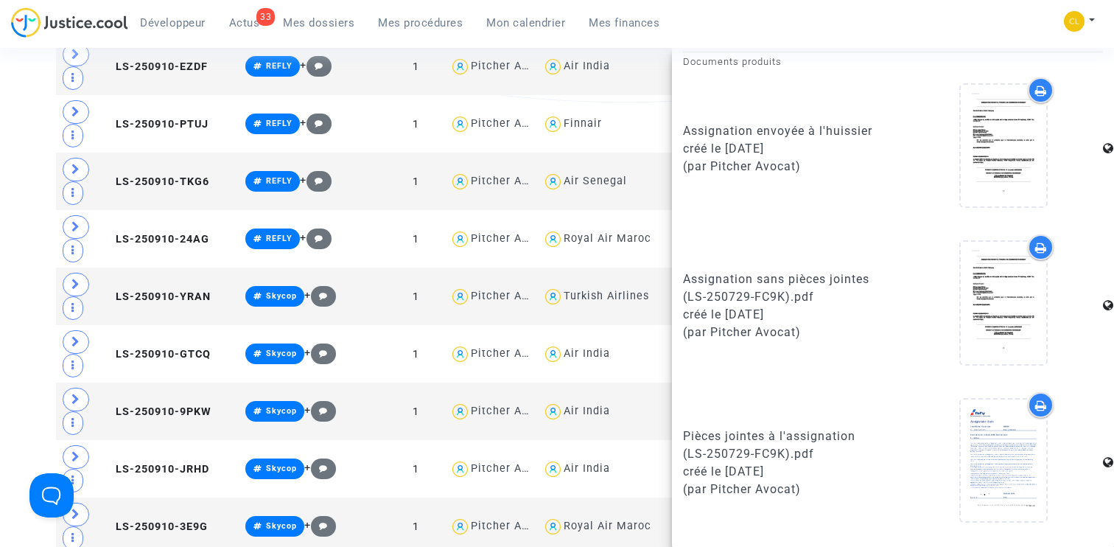
scroll to position [13645, 0]
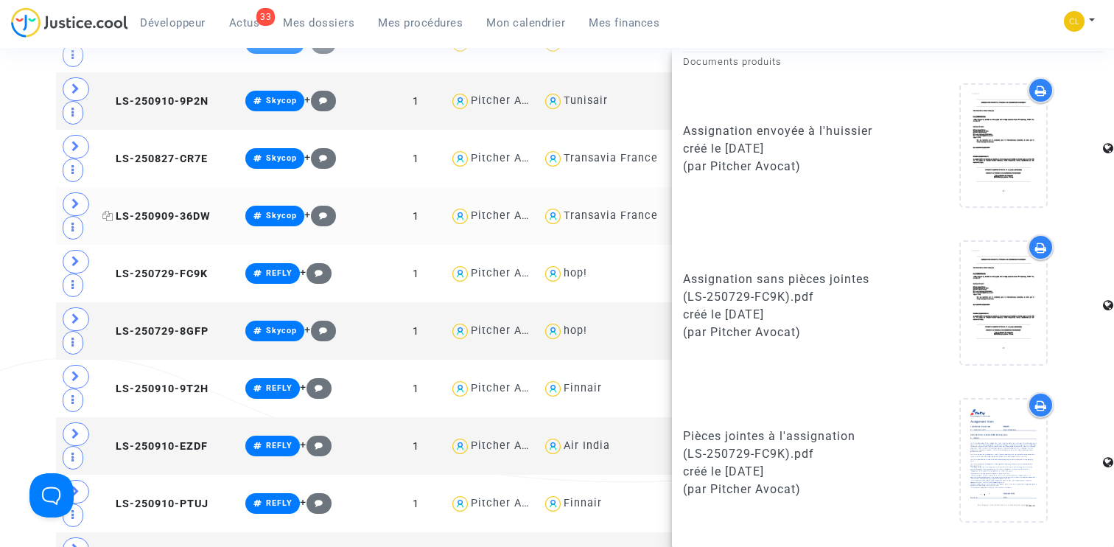
click at [177, 210] on span "LS-250909-36DW" at bounding box center [156, 216] width 108 height 13
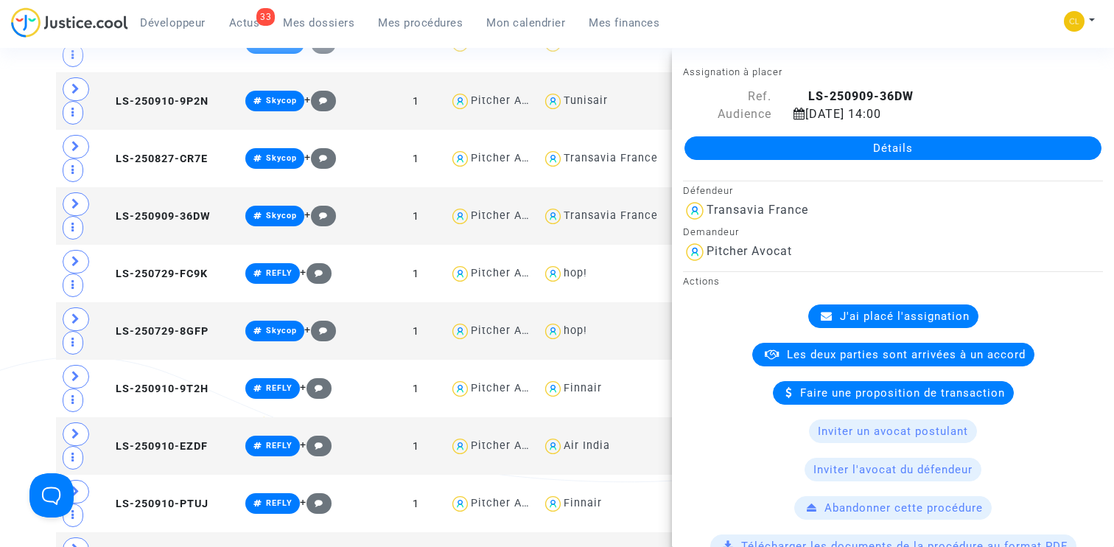
scroll to position [833, 0]
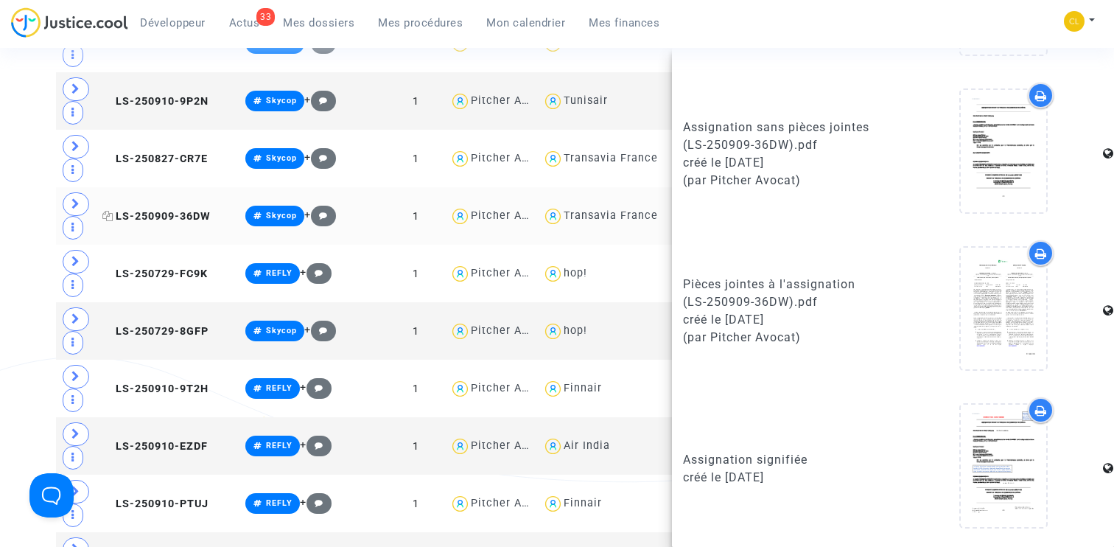
click at [113, 211] on icon at bounding box center [107, 216] width 11 height 10
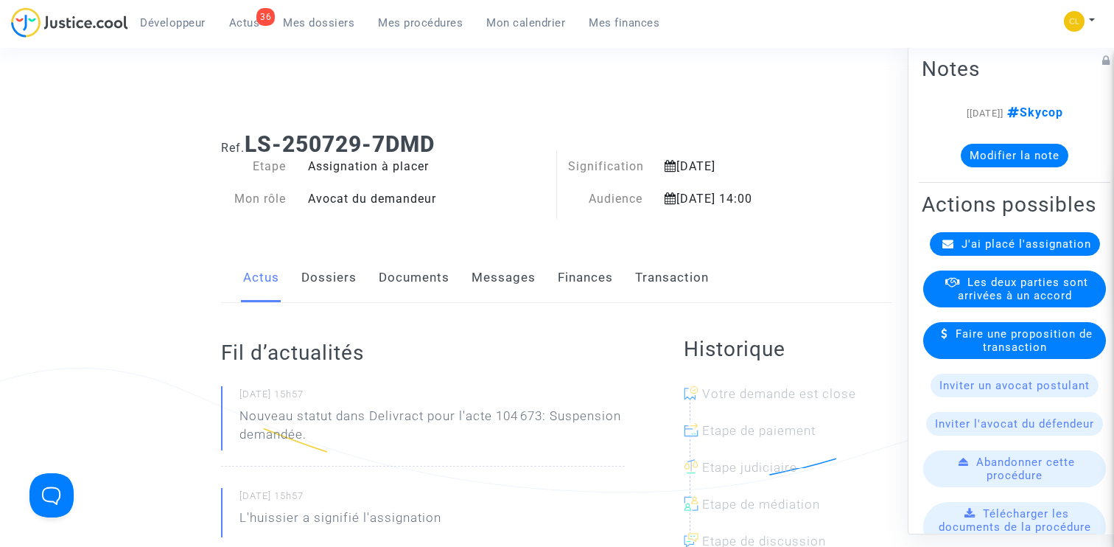
click at [401, 290] on link "Documents" at bounding box center [414, 277] width 71 height 49
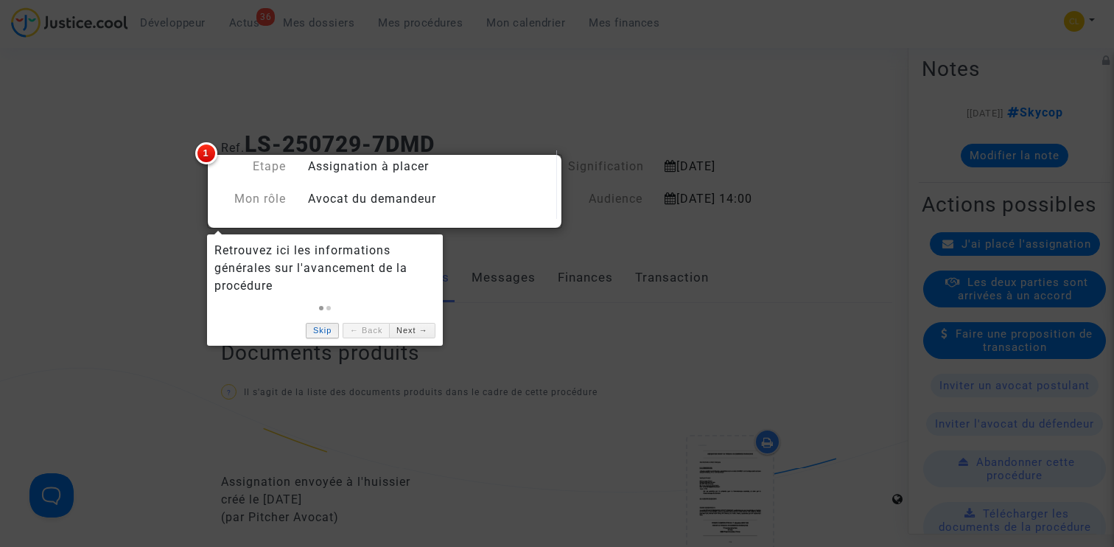
click at [321, 335] on link "Skip" at bounding box center [322, 330] width 33 height 15
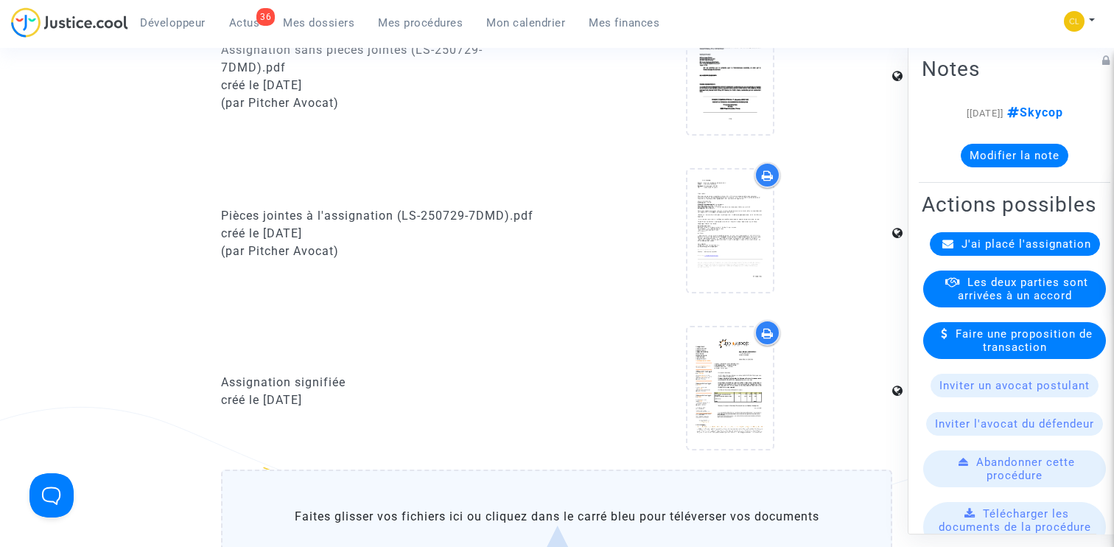
scroll to position [530, 0]
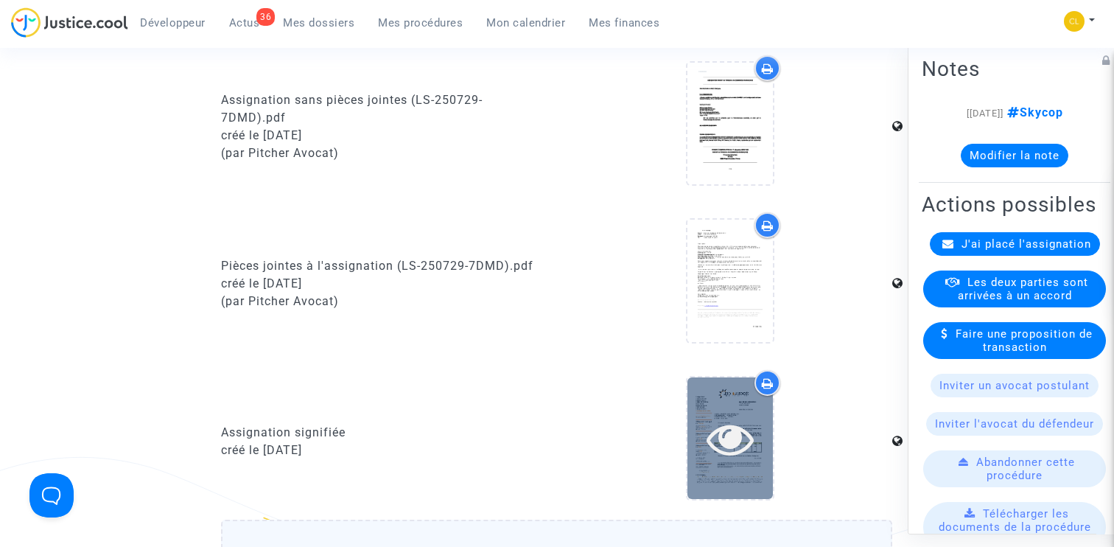
click at [729, 437] on icon at bounding box center [731, 438] width 48 height 47
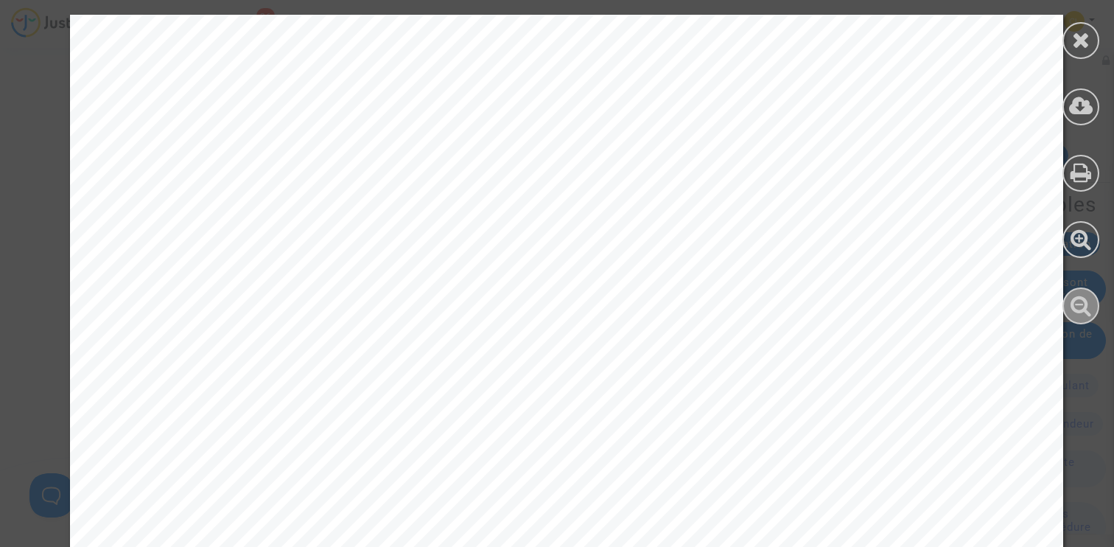
click at [1090, 310] on icon at bounding box center [1081, 305] width 21 height 22
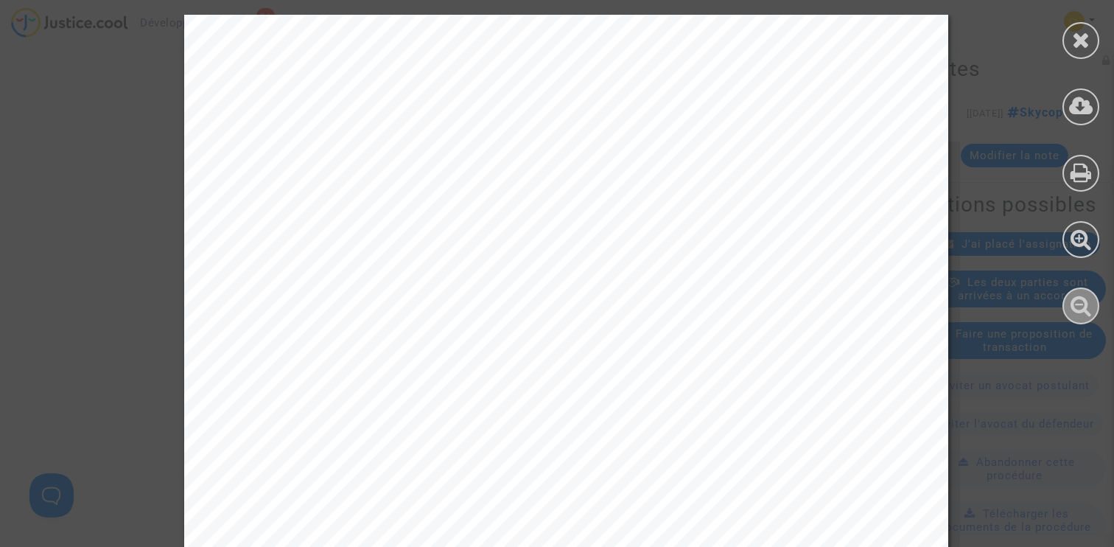
click at [1090, 310] on icon at bounding box center [1081, 305] width 21 height 22
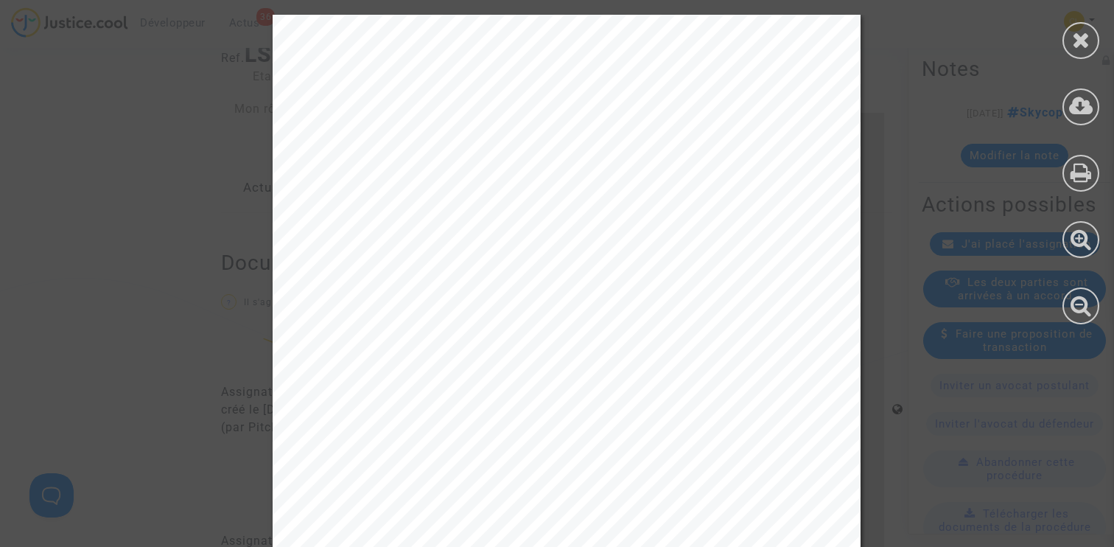
scroll to position [0, 0]
click at [1085, 29] on icon at bounding box center [1081, 40] width 18 height 22
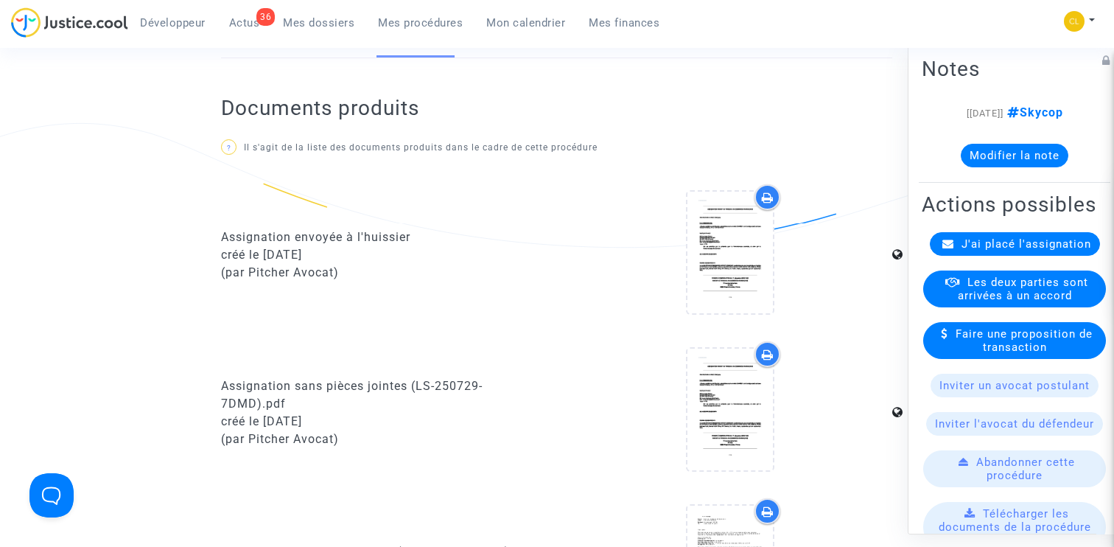
scroll to position [7, 0]
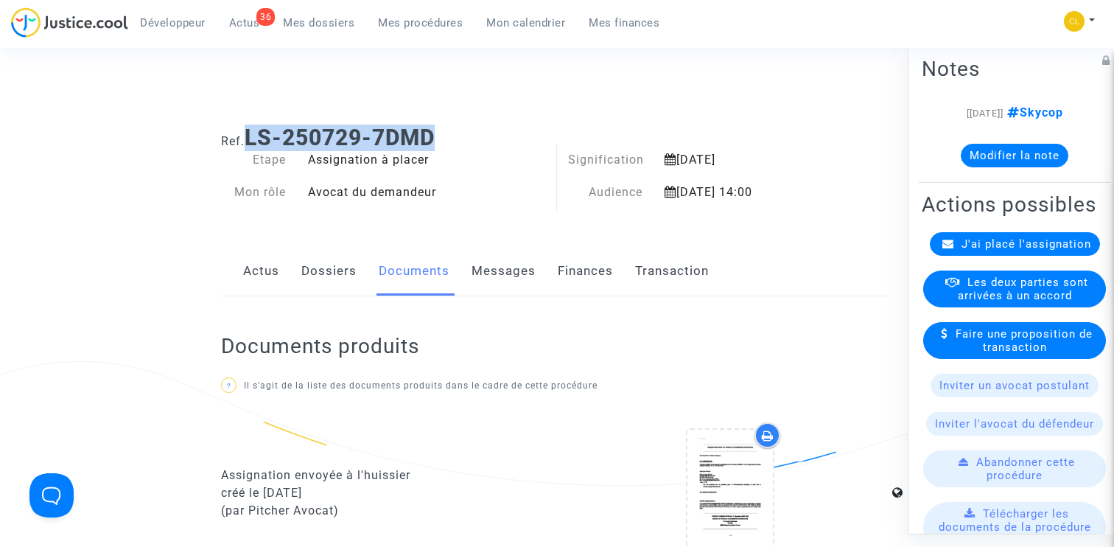
drag, startPoint x: 250, startPoint y: 141, endPoint x: 497, endPoint y: 141, distance: 247.6
click at [497, 141] on h1 "Ref. LS-250729-7DMD" at bounding box center [556, 138] width 671 height 27
copy b "LS-250729-7DMD"
click at [600, 271] on link "Finances" at bounding box center [585, 271] width 55 height 49
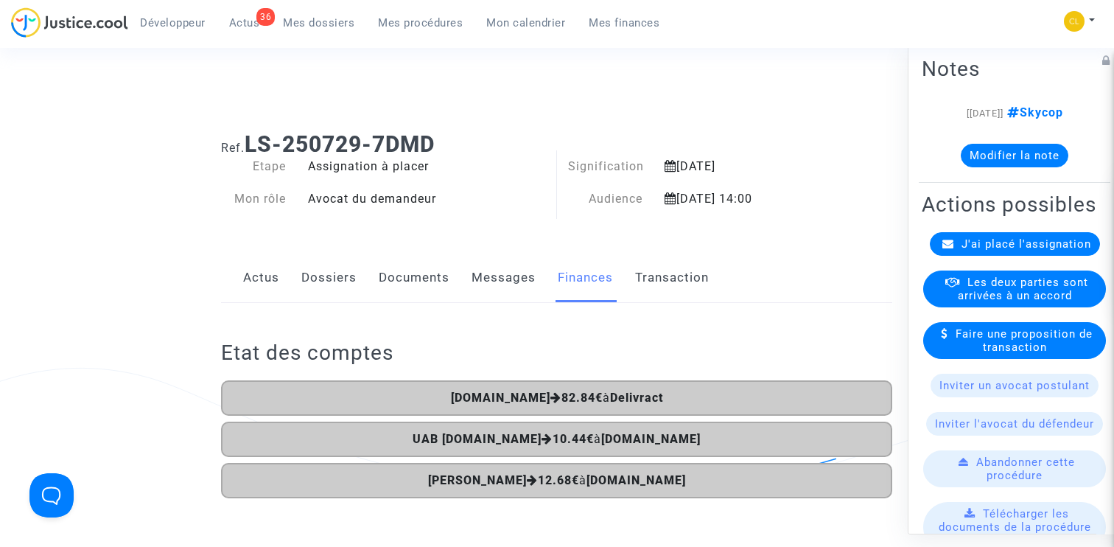
click at [371, 280] on div "Actus Dossiers Documents Messages Finances Transaction" at bounding box center [556, 277] width 671 height 49
click at [413, 258] on link "Documents" at bounding box center [414, 277] width 71 height 49
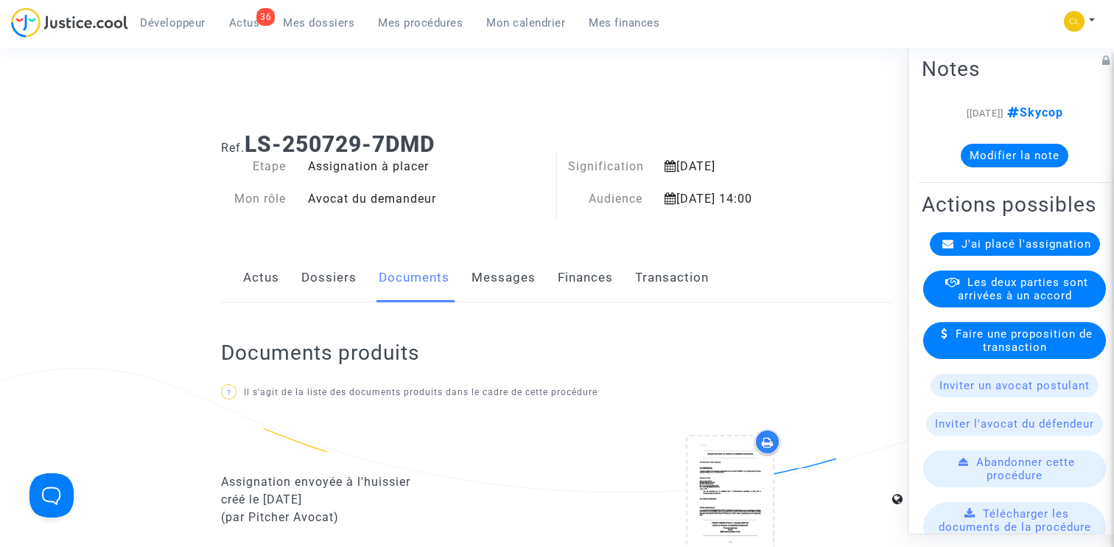
click at [410, 18] on span "Mes procédures" at bounding box center [420, 22] width 85 height 13
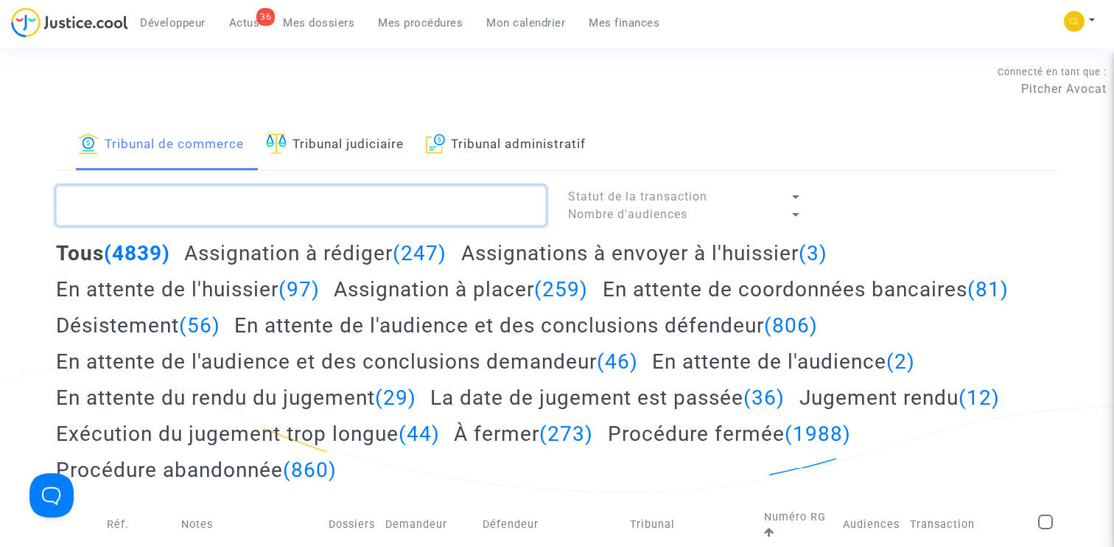
click at [265, 201] on textarea at bounding box center [301, 206] width 490 height 40
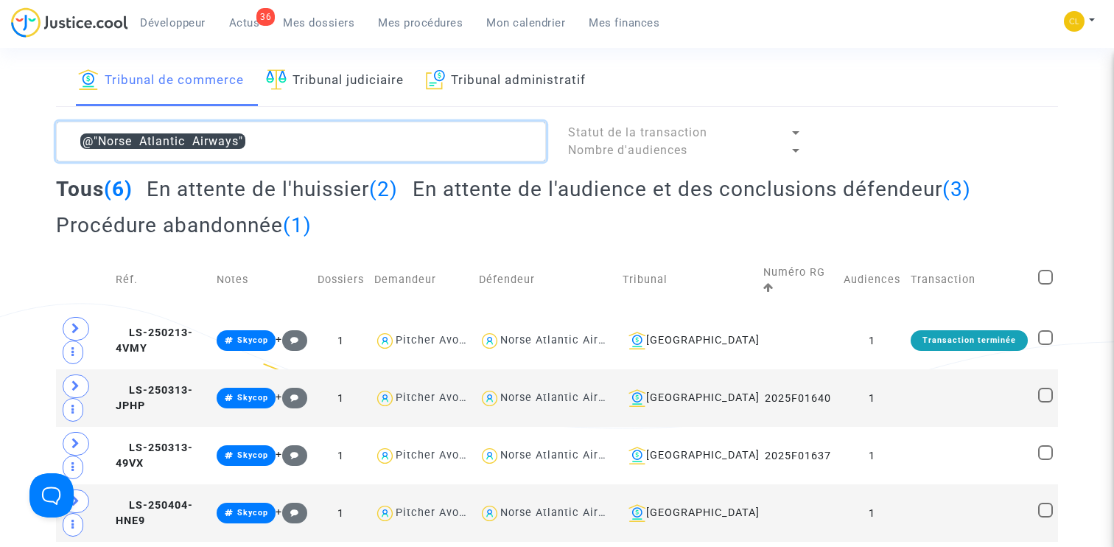
scroll to position [15, 0]
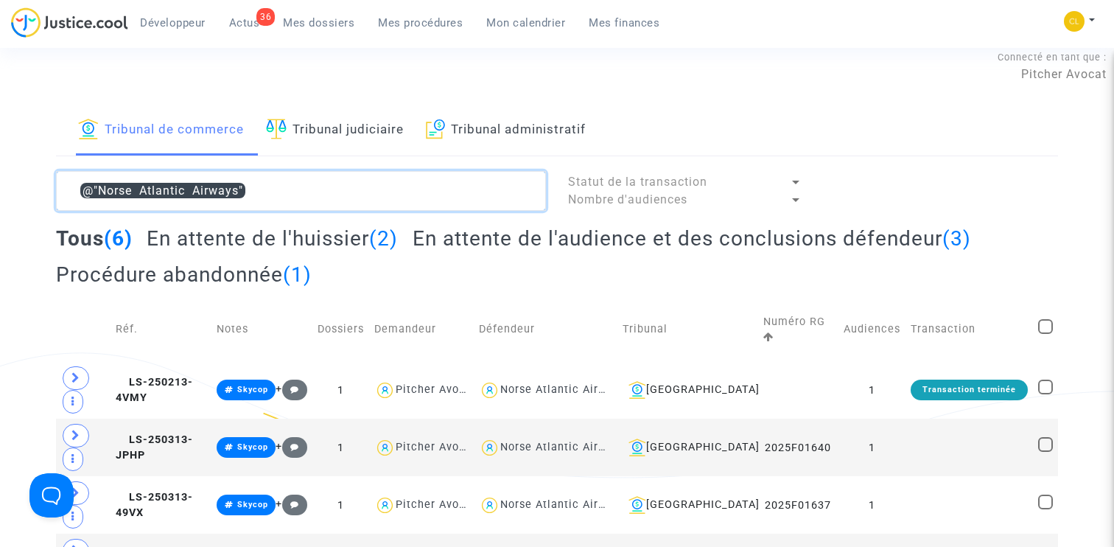
type textarea "@"Norse Atlantic Airways""
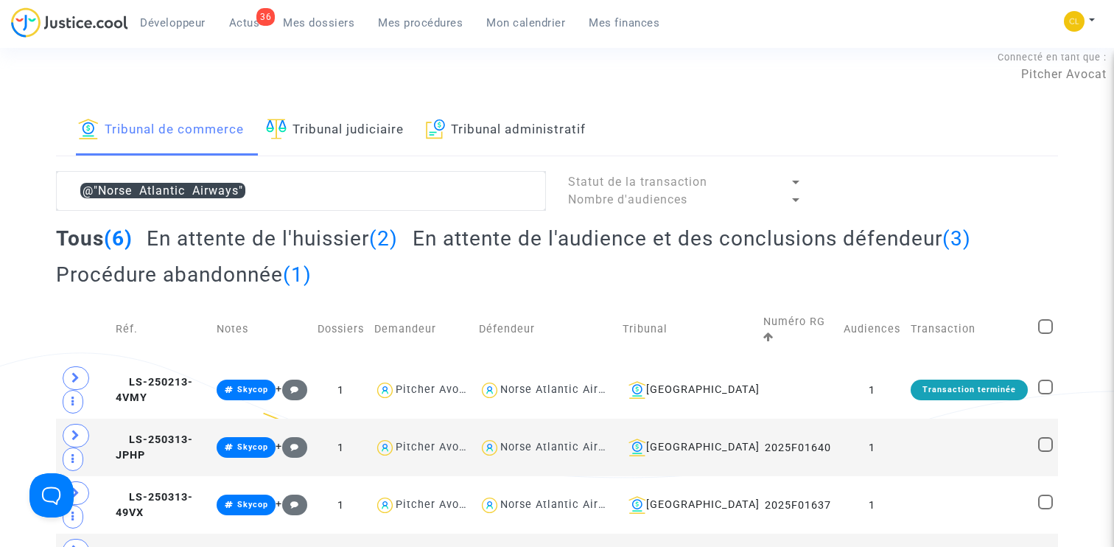
click at [502, 243] on h2 "En attente de l'audience et des conclusions défendeur (3)" at bounding box center [692, 238] width 558 height 26
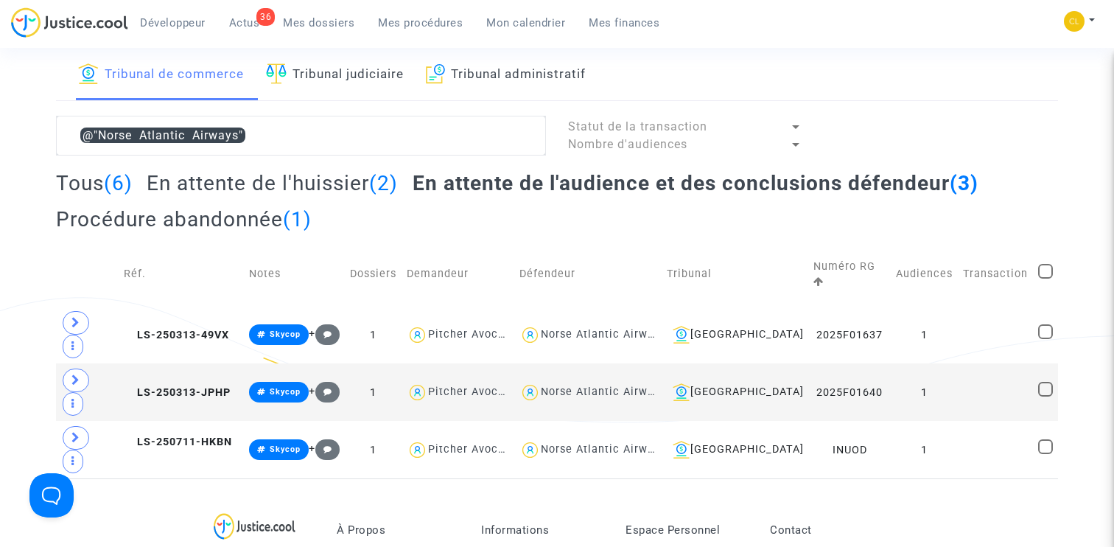
scroll to position [116, 0]
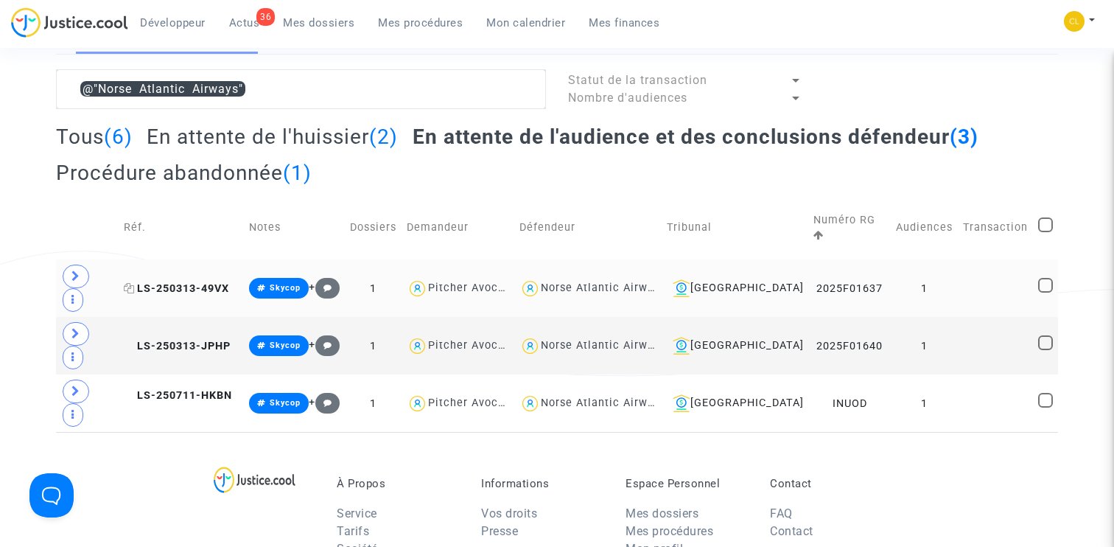
click at [192, 282] on span "LS-250313-49VX" at bounding box center [176, 288] width 105 height 13
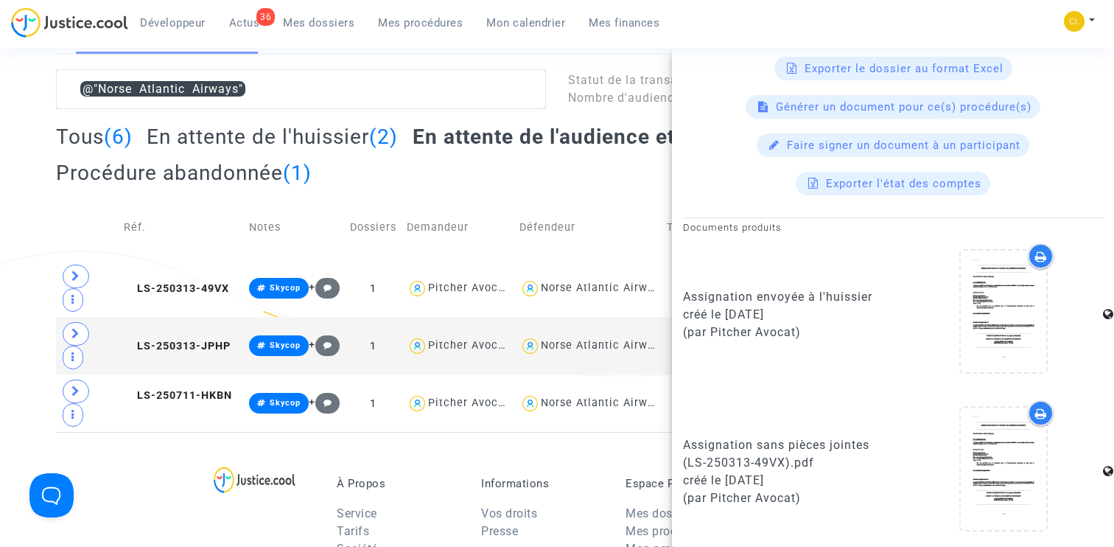
scroll to position [966, 0]
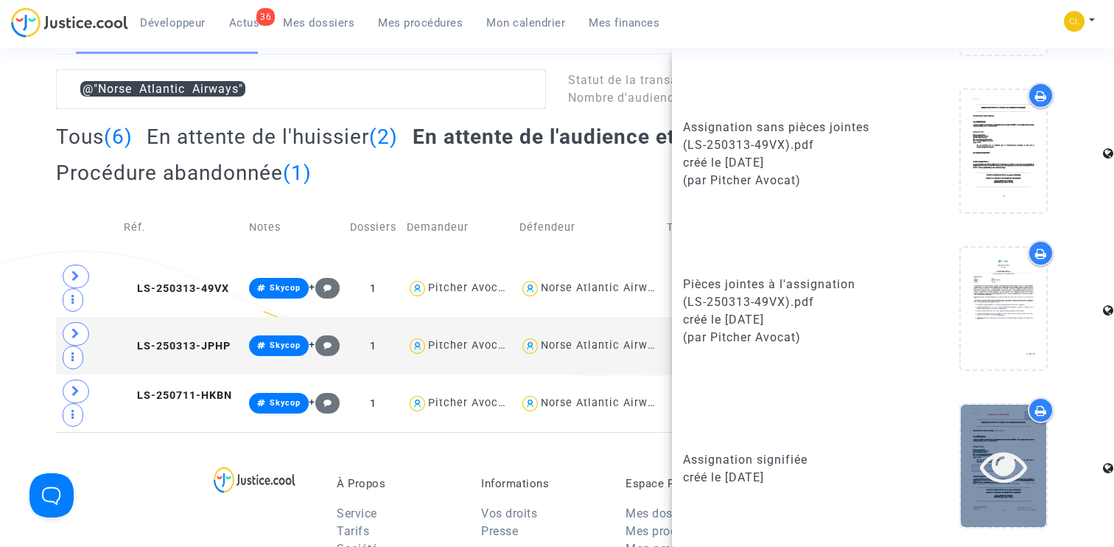
click at [1007, 460] on icon at bounding box center [1004, 465] width 48 height 47
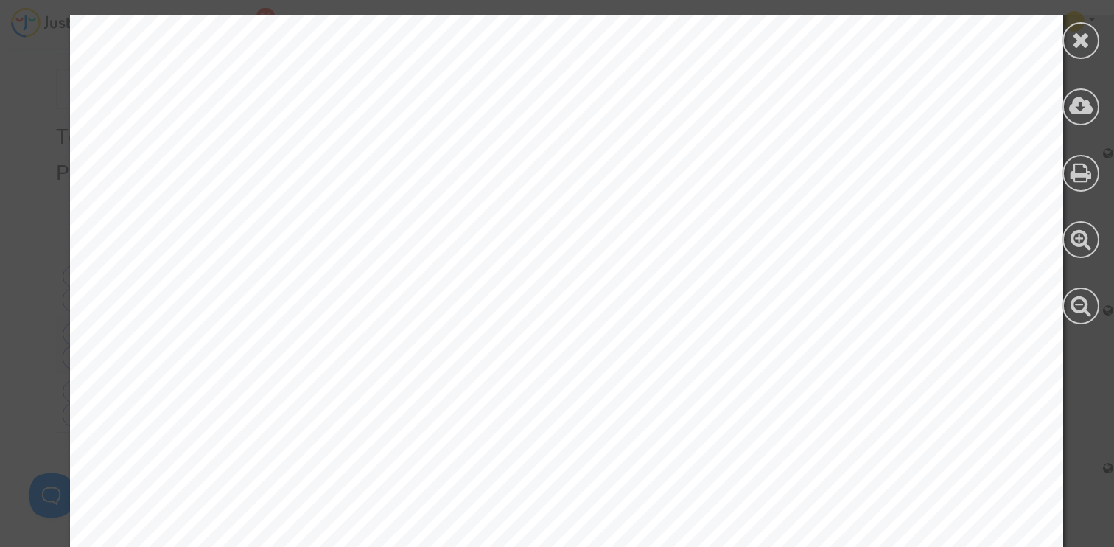
scroll to position [743, 0]
click at [1081, 28] on div at bounding box center [1080, 40] width 37 height 37
